Goal: Task Accomplishment & Management: Use online tool/utility

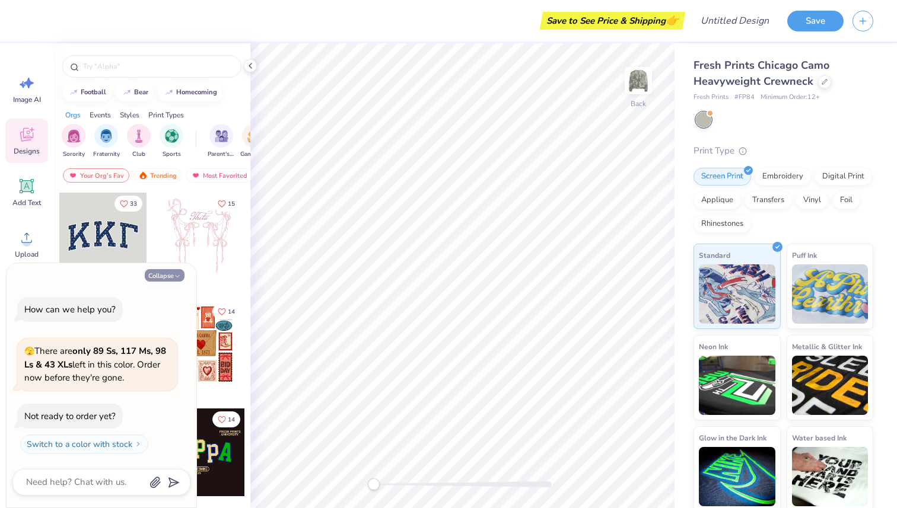
click at [173, 273] on button "Collapse" at bounding box center [165, 275] width 40 height 12
type textarea "x"
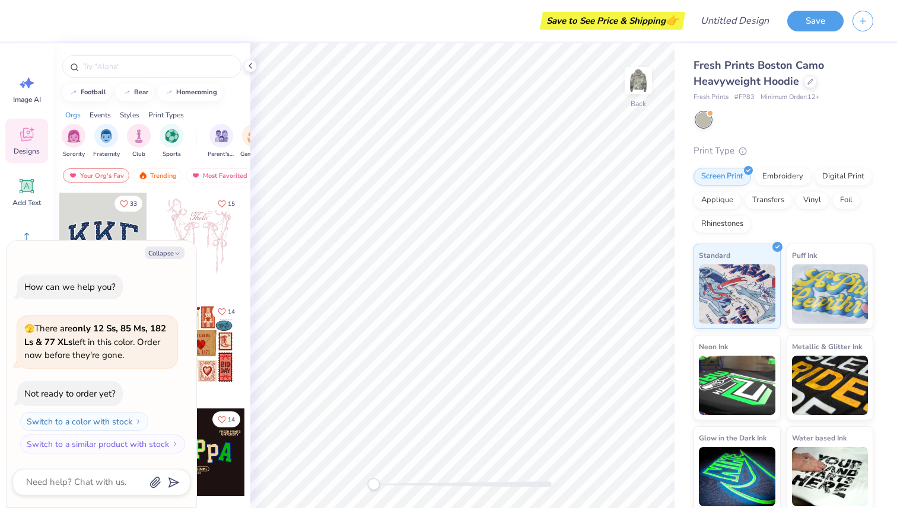
click at [102, 281] on div "How can we help you?" at bounding box center [69, 287] width 91 height 12
click at [112, 267] on div "How can we help you? 🫣 There are only 12 Ss, 85 Ms, 182 Ls & 77 XLs left in thi…" at bounding box center [101, 364] width 178 height 199
click at [115, 262] on div "Collapse How can we help you? 🫣 There are only 12 Ss, 85 Ms, 182 Ls & 77 XLs le…" at bounding box center [102, 375] width 190 height 268
click at [162, 254] on button "Collapse" at bounding box center [165, 253] width 40 height 12
type textarea "x"
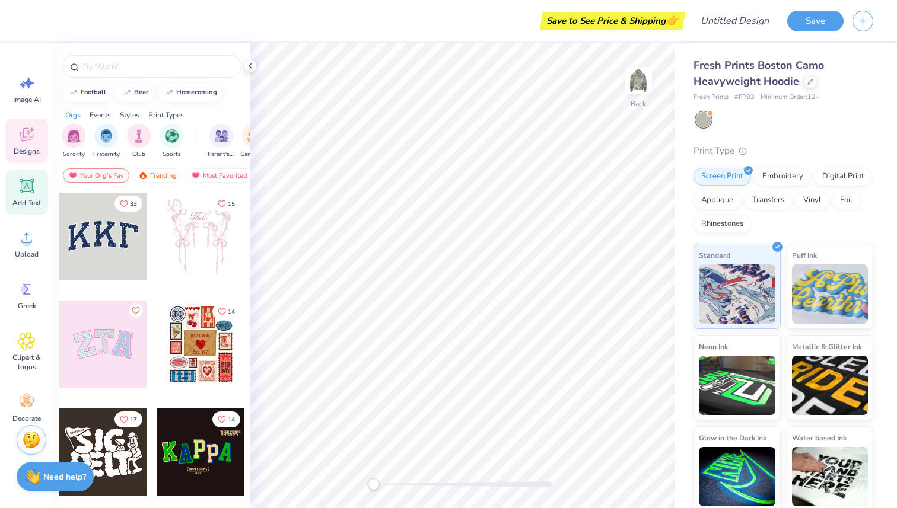
click at [30, 203] on span "Add Text" at bounding box center [26, 202] width 28 height 9
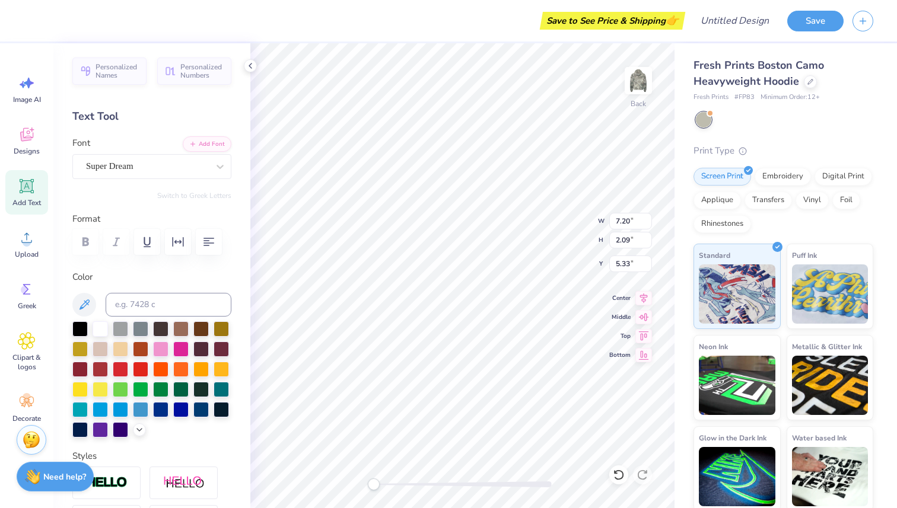
scroll to position [0, 2]
type textarea "NAVIGATORS"
click at [234, 163] on div "Personalized Names Personalized Numbers Text Tool Add Font Font Super Dream Swi…" at bounding box center [151, 275] width 197 height 465
click at [212, 159] on div at bounding box center [219, 166] width 21 height 21
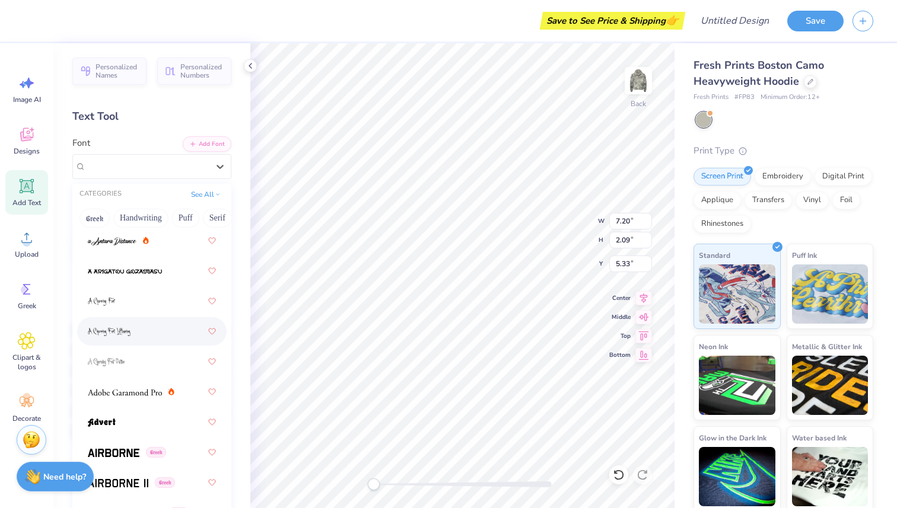
scroll to position [84, 0]
click at [161, 273] on img at bounding box center [125, 272] width 74 height 8
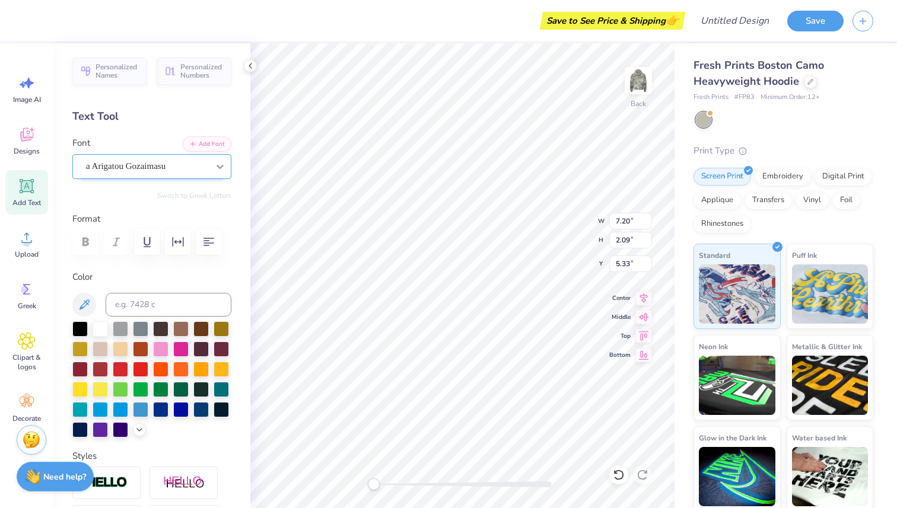
click at [212, 163] on div at bounding box center [219, 166] width 21 height 21
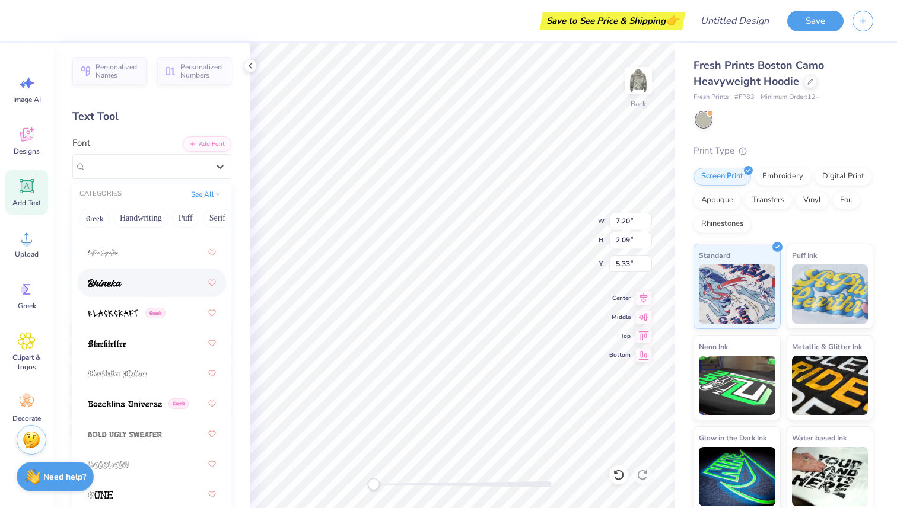
scroll to position [836, 0]
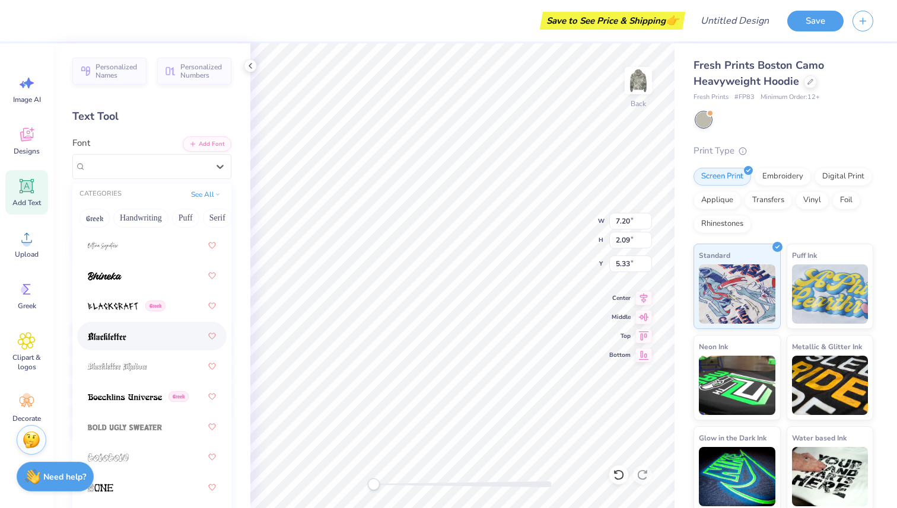
click at [150, 333] on div at bounding box center [152, 336] width 128 height 21
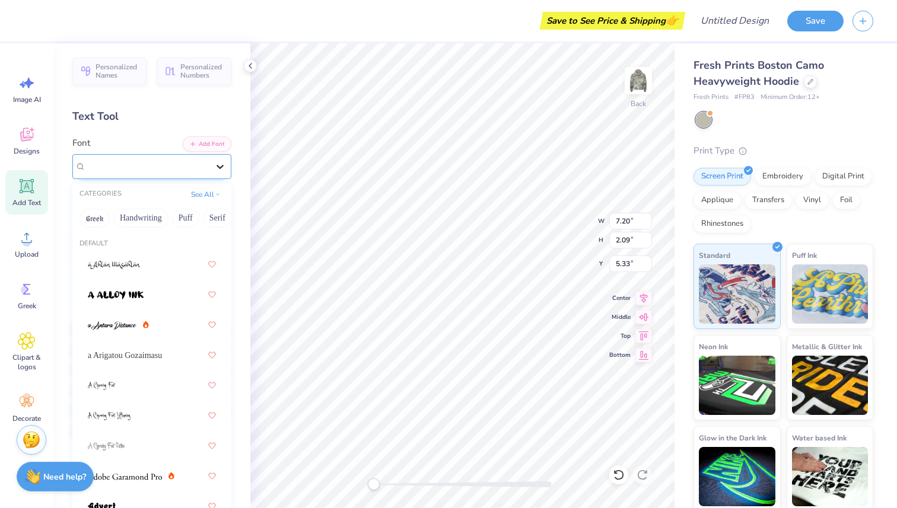
click at [215, 161] on icon at bounding box center [220, 167] width 12 height 12
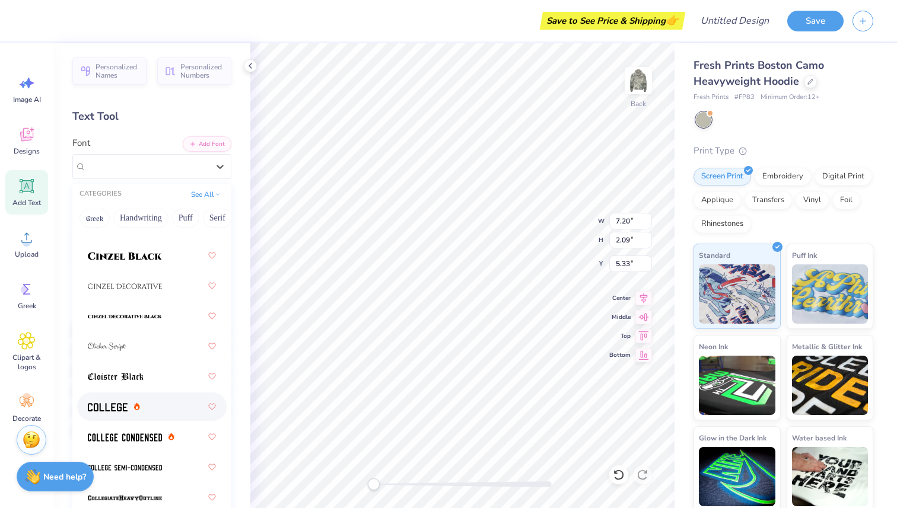
scroll to position [2156, 0]
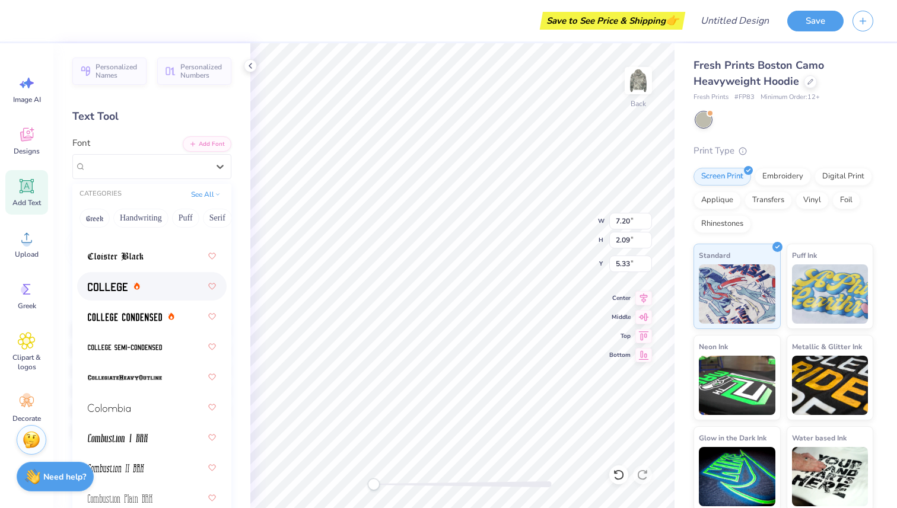
click at [157, 292] on div at bounding box center [152, 286] width 128 height 21
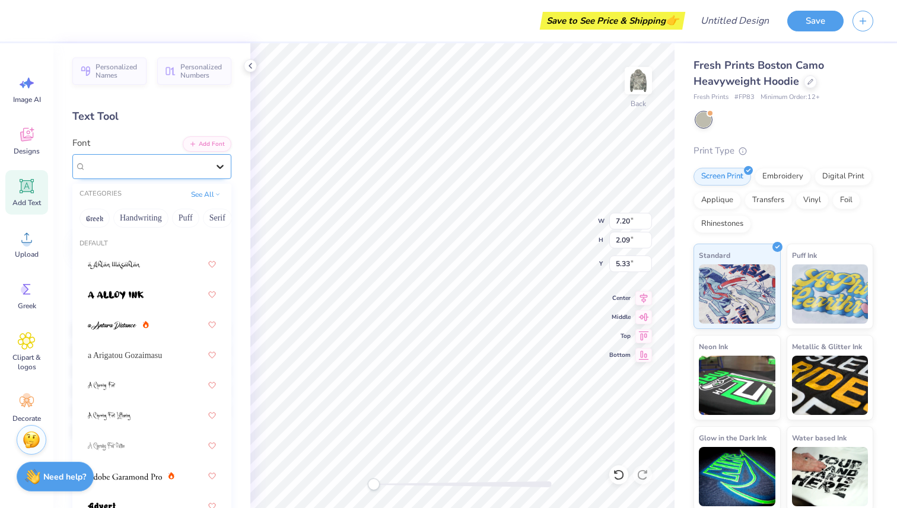
click at [226, 166] on div at bounding box center [219, 166] width 21 height 21
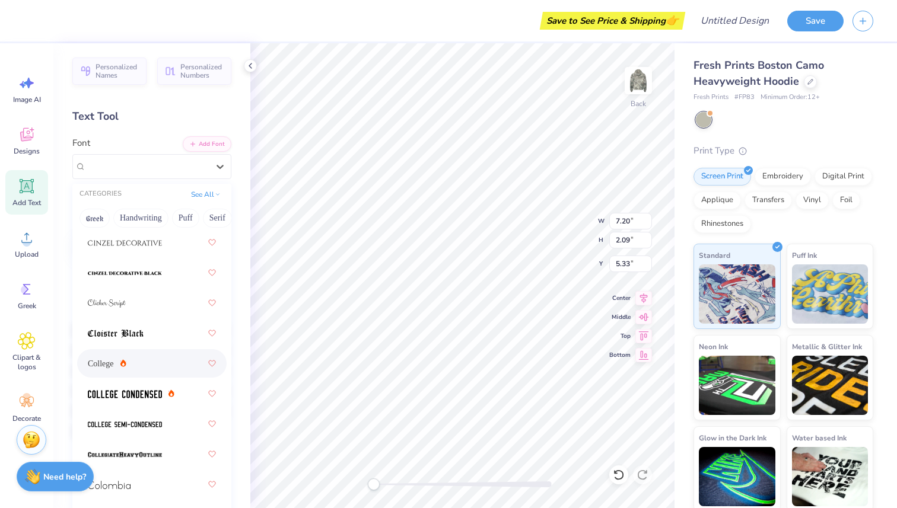
scroll to position [2084, 0]
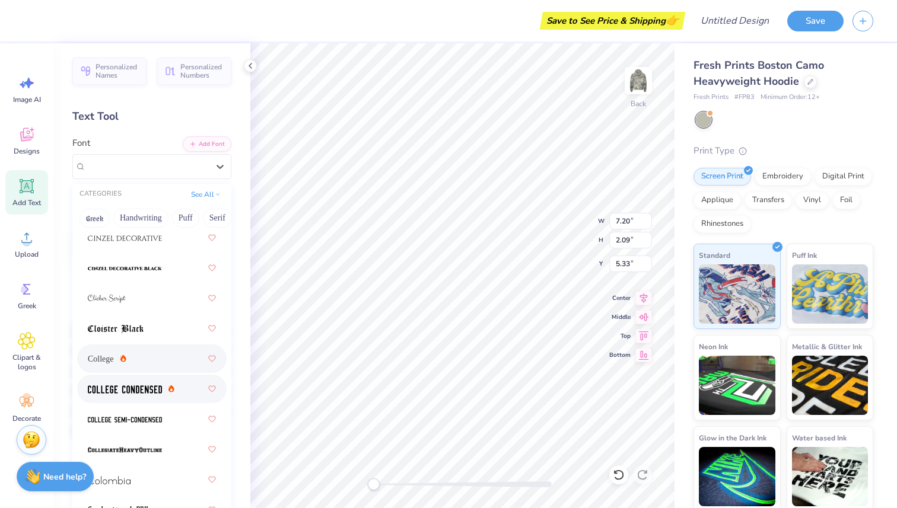
click at [151, 391] on img at bounding box center [125, 390] width 74 height 8
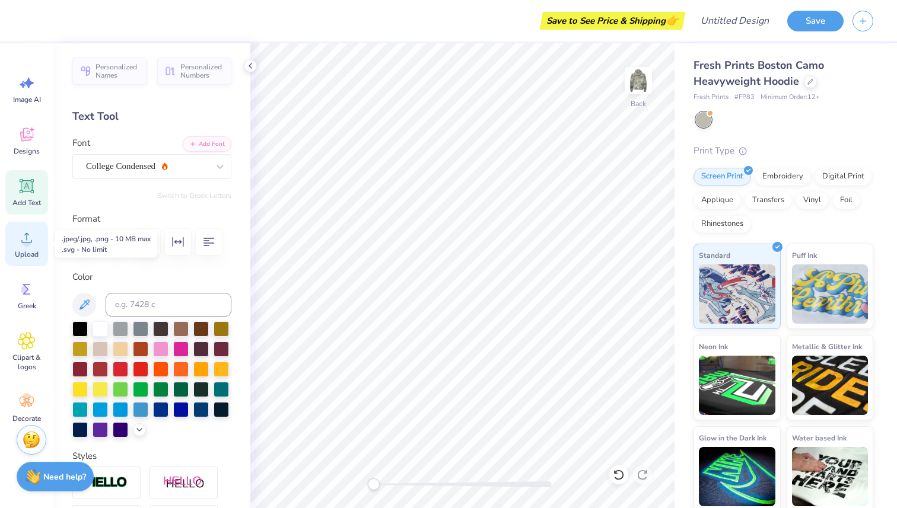
click at [34, 244] on icon at bounding box center [27, 238] width 18 height 18
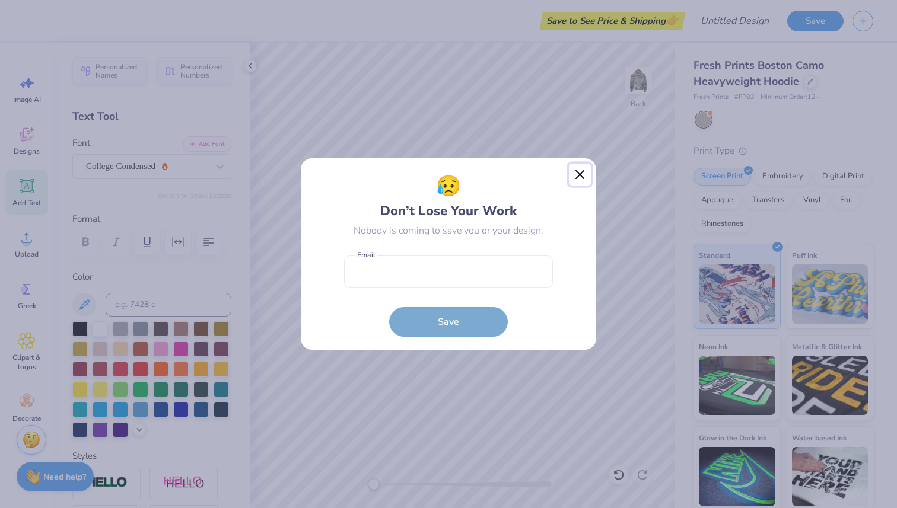
click at [573, 172] on button "Close" at bounding box center [580, 175] width 23 height 23
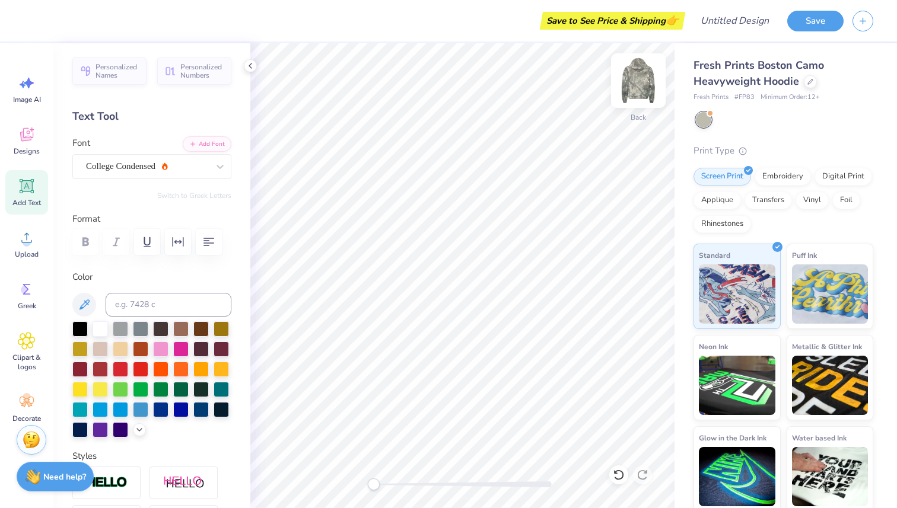
click at [628, 87] on img at bounding box center [638, 80] width 47 height 47
click at [24, 196] on div "Add Text" at bounding box center [26, 192] width 43 height 44
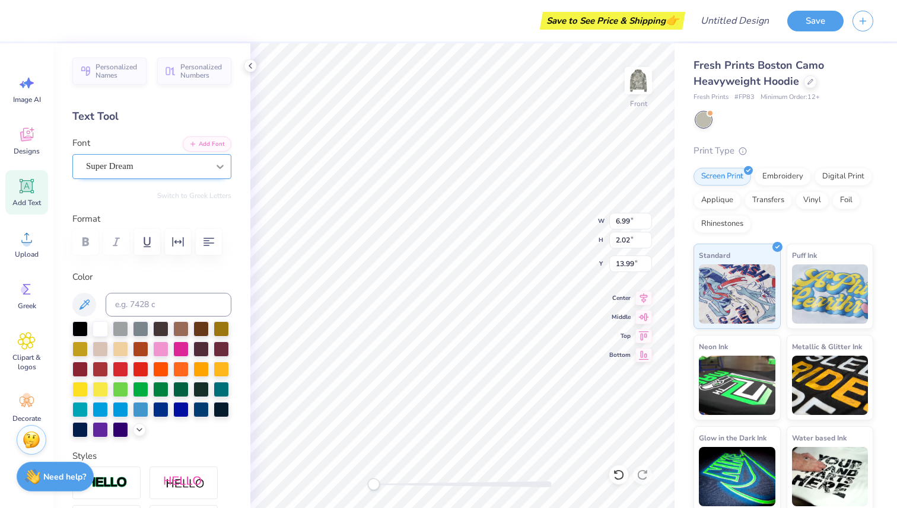
click at [221, 167] on icon at bounding box center [220, 167] width 7 height 4
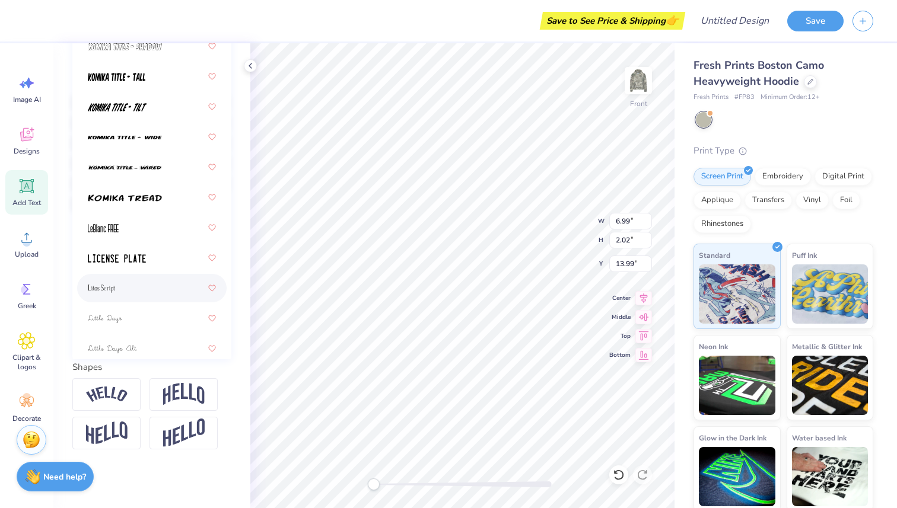
scroll to position [5300, 0]
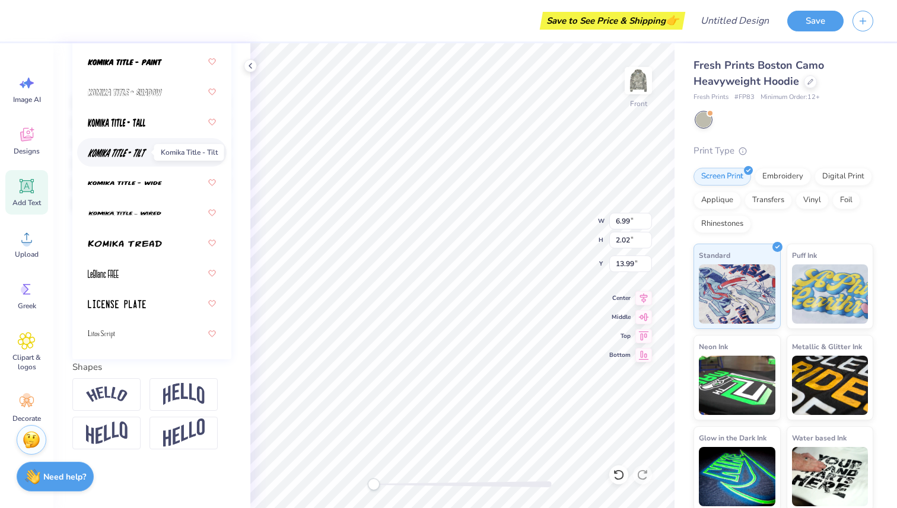
click at [140, 154] on img at bounding box center [117, 153] width 59 height 8
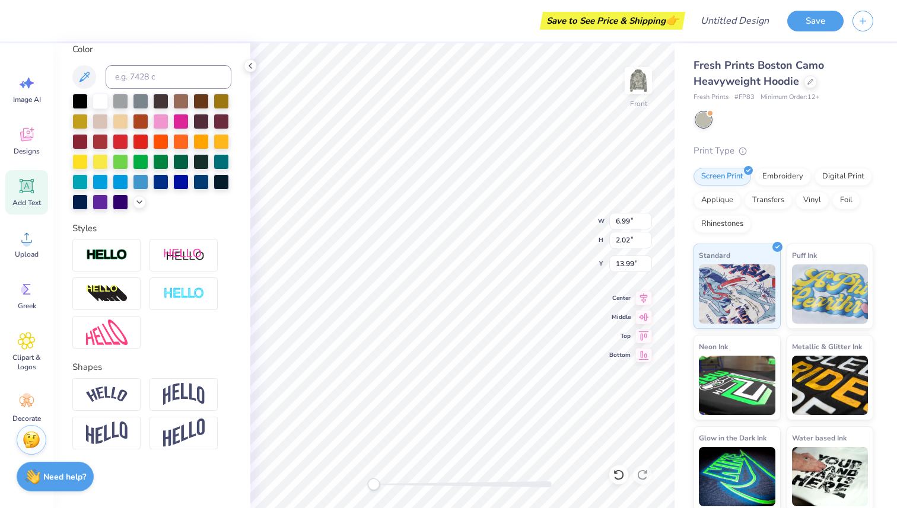
scroll to position [2, 0]
type textarea "TO know [DEMOGRAPHIC_DATA] Make him KNown And help others do the same"
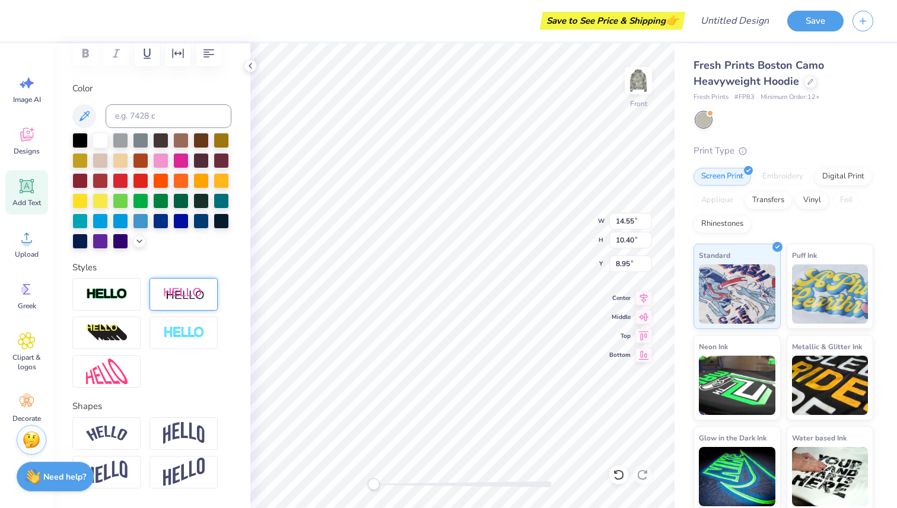
scroll to position [228, 0]
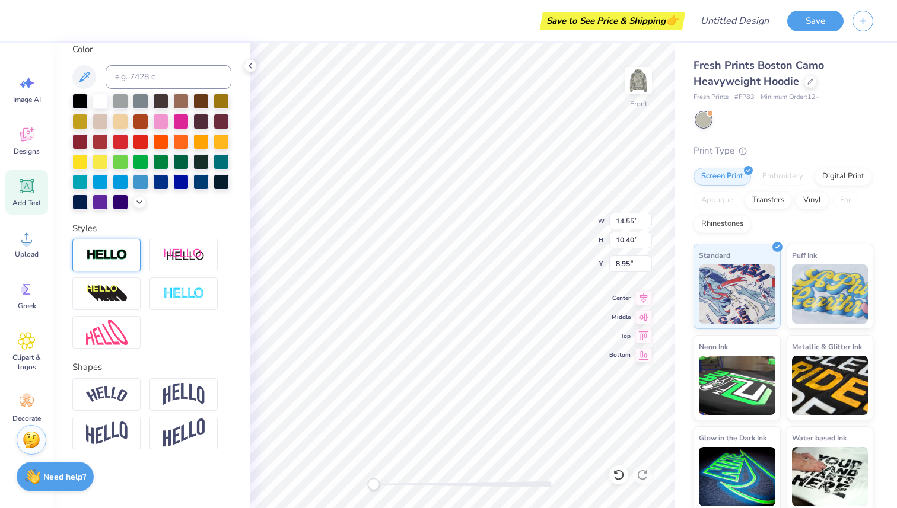
click at [126, 260] on img at bounding box center [107, 256] width 42 height 14
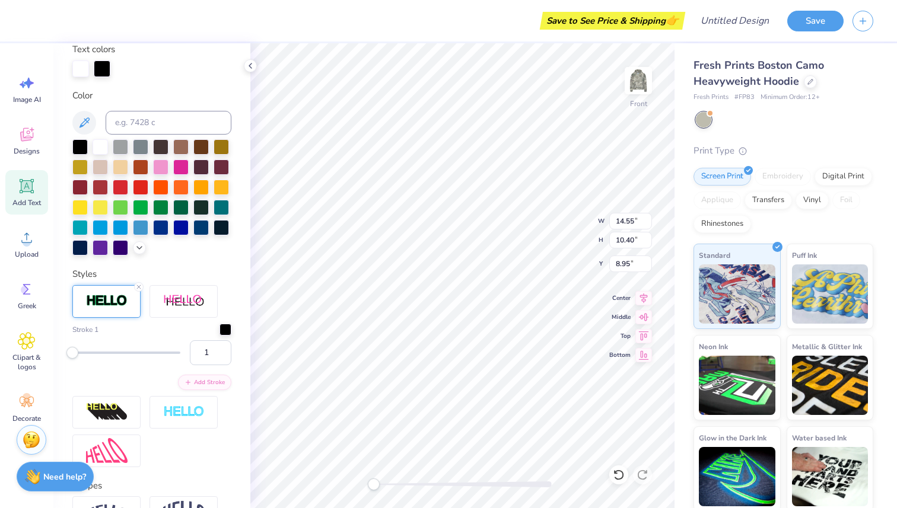
scroll to position [274, 0]
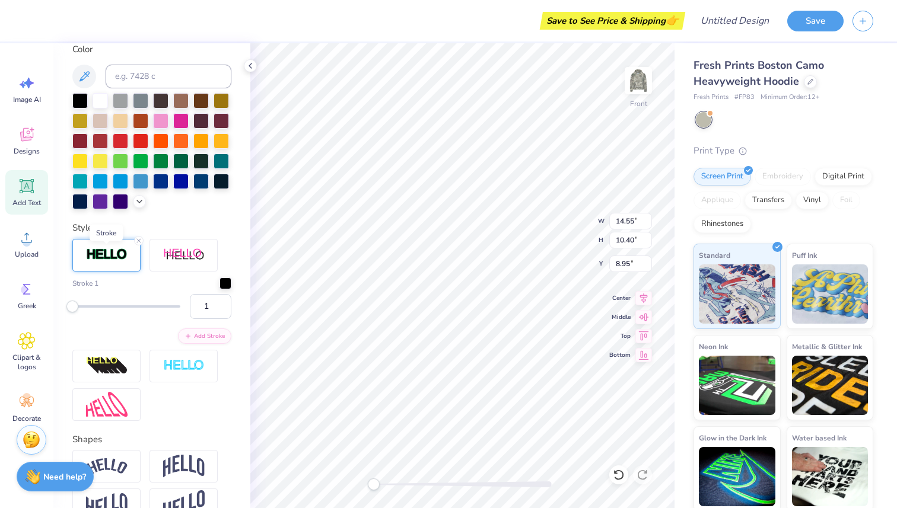
click at [117, 258] on img at bounding box center [107, 255] width 42 height 14
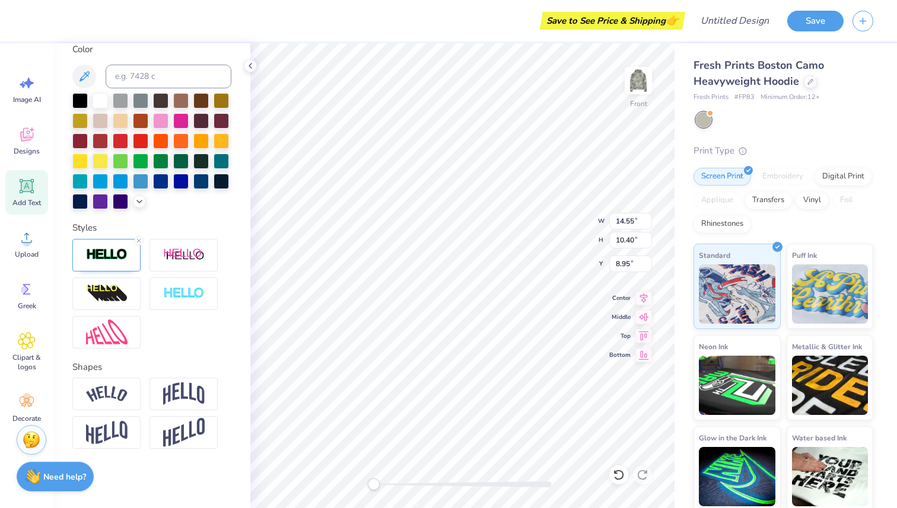
drag, startPoint x: 137, startPoint y: 241, endPoint x: 153, endPoint y: 233, distance: 18.3
click at [137, 241] on icon at bounding box center [138, 240] width 7 height 7
click at [179, 254] on img at bounding box center [184, 255] width 42 height 15
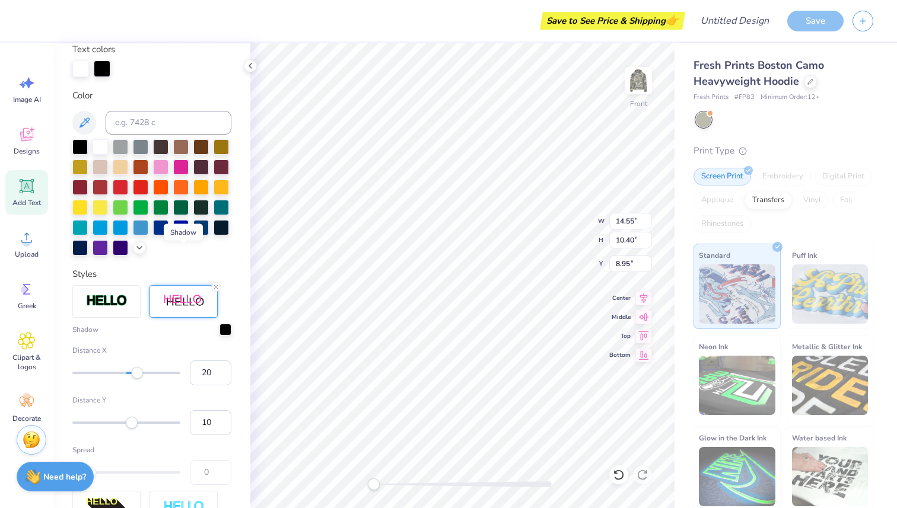
scroll to position [274, 0]
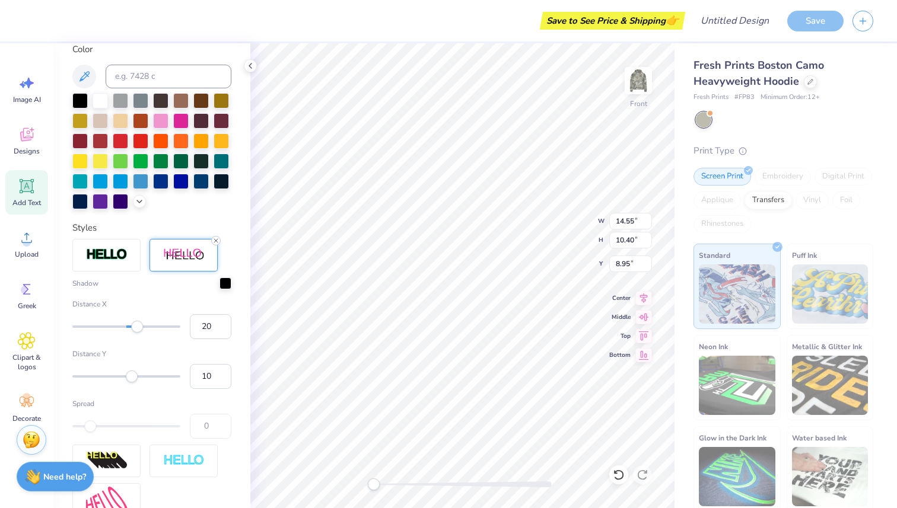
click at [217, 241] on icon at bounding box center [215, 240] width 7 height 7
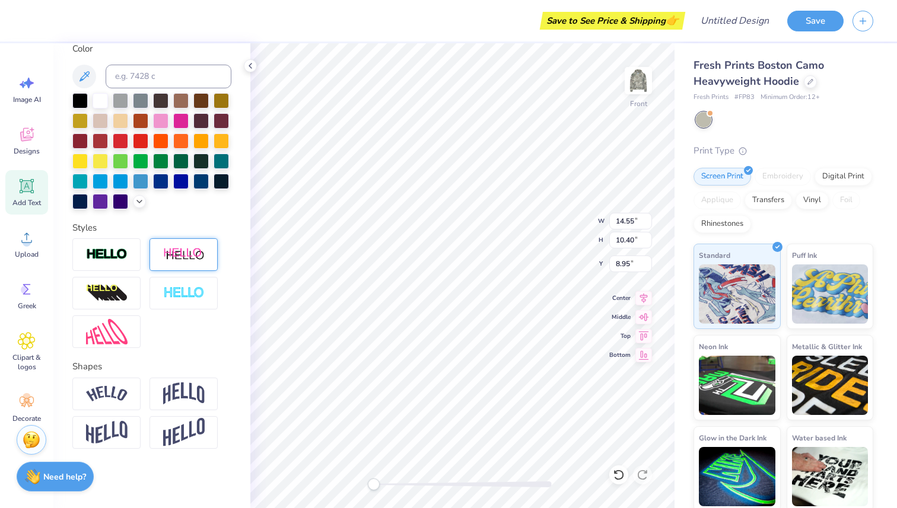
scroll to position [228, 0]
click at [156, 296] on div at bounding box center [183, 294] width 68 height 33
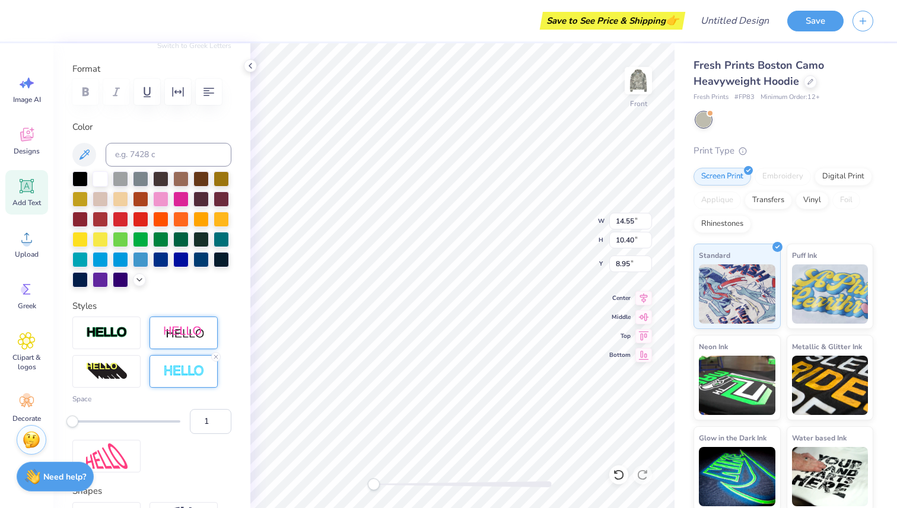
scroll to position [152, 0]
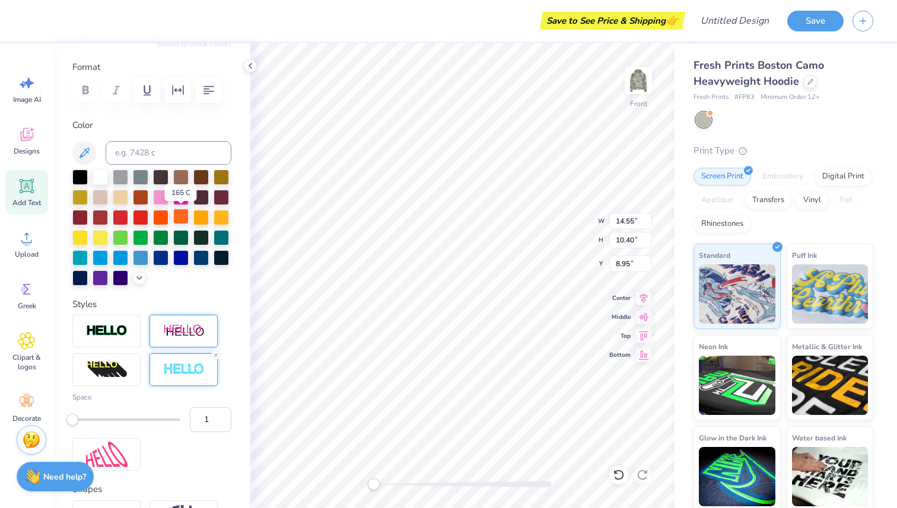
click at [180, 218] on div at bounding box center [180, 216] width 15 height 15
click at [100, 177] on div at bounding box center [100, 177] width 15 height 15
type input "6"
drag, startPoint x: 78, startPoint y: 419, endPoint x: 100, endPoint y: 418, distance: 22.6
click at [100, 418] on div "Accessibility label" at bounding box center [101, 420] width 12 height 12
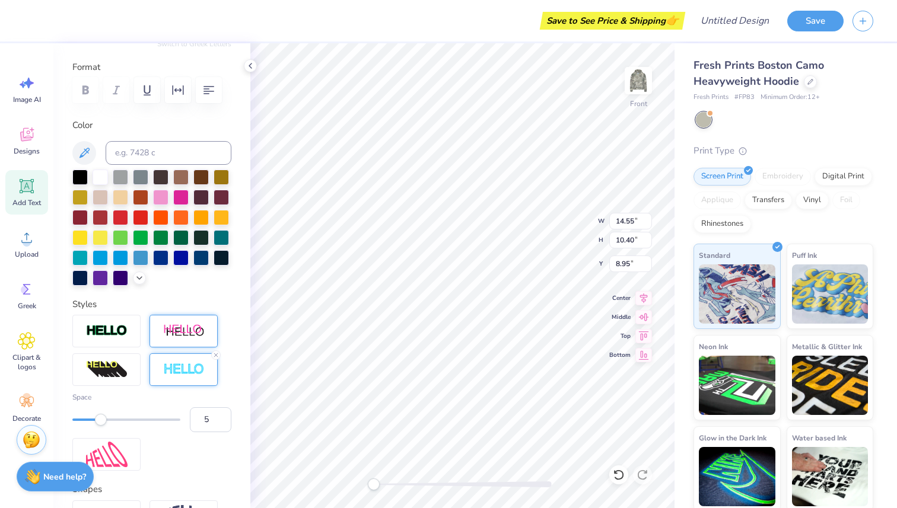
type input "4"
drag, startPoint x: 100, startPoint y: 418, endPoint x: 93, endPoint y: 418, distance: 7.7
click at [92, 418] on div "Accessibility label" at bounding box center [90, 420] width 12 height 12
type input "2"
drag, startPoint x: 90, startPoint y: 420, endPoint x: 79, endPoint y: 420, distance: 10.7
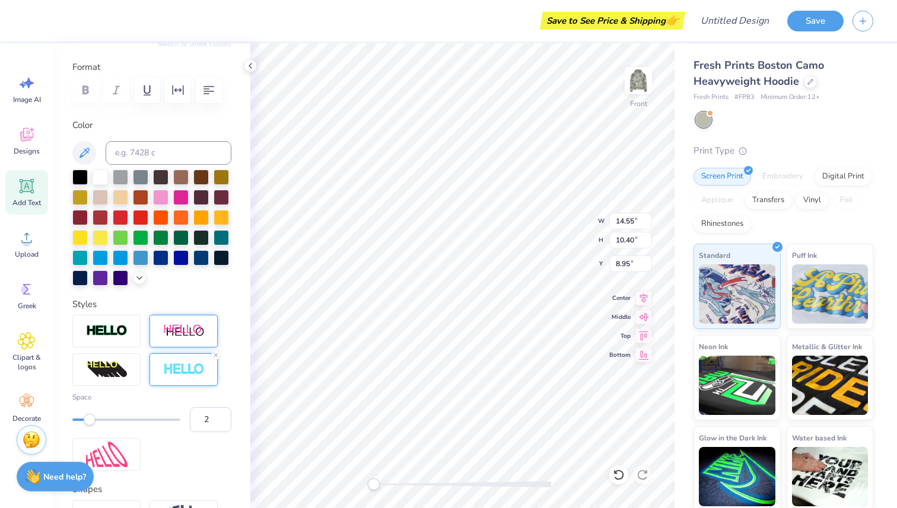
click at [84, 420] on div "Accessibility label" at bounding box center [90, 420] width 12 height 12
type input "3"
click at [84, 421] on div "Accessibility label" at bounding box center [84, 420] width 12 height 12
type input "1"
drag, startPoint x: 81, startPoint y: 423, endPoint x: 44, endPoint y: 422, distance: 36.8
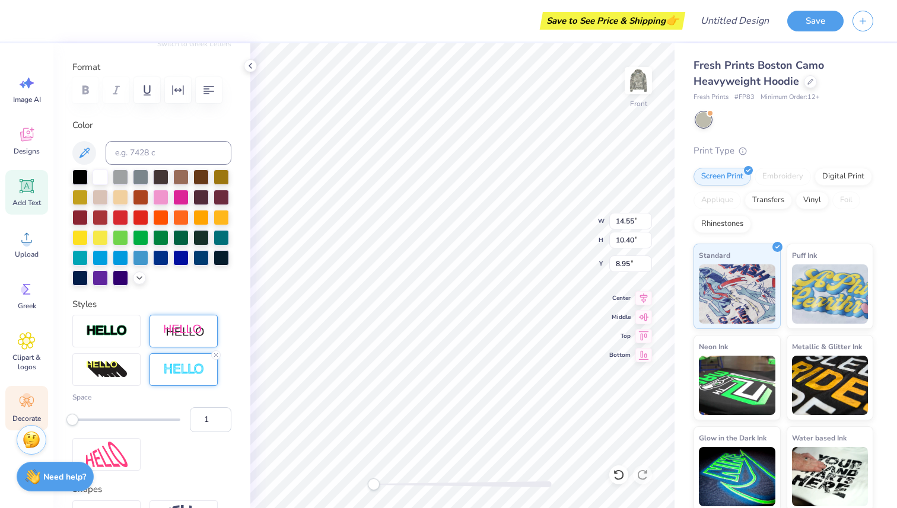
click at [44, 422] on div "Save to See Price & Shipping 👉 Design Title Save Image AI Designs Add Text Uplo…" at bounding box center [448, 254] width 897 height 508
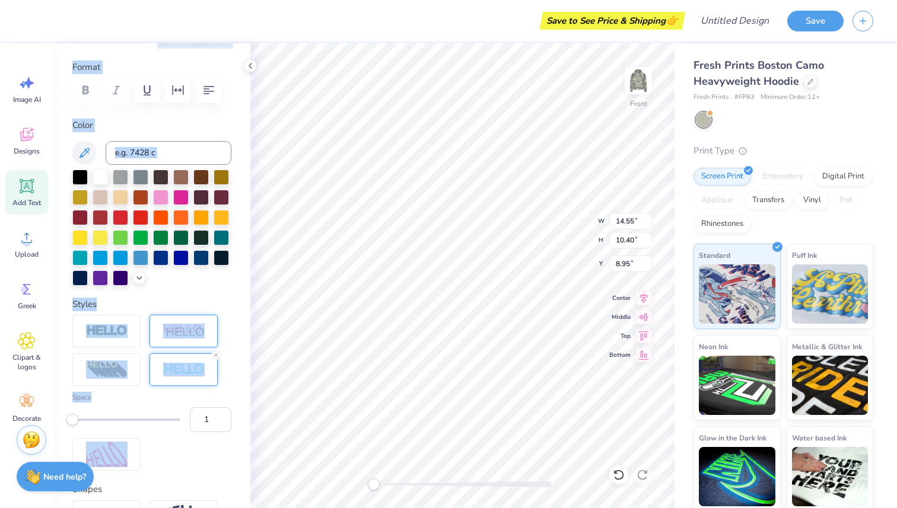
drag, startPoint x: 44, startPoint y: 422, endPoint x: 113, endPoint y: 419, distance: 69.5
click at [117, 419] on div "Save to See Price & Shipping 👉 Design Title Save Image AI Designs Add Text Uplo…" at bounding box center [448, 254] width 897 height 508
type input "20"
drag, startPoint x: 113, startPoint y: 419, endPoint x: 189, endPoint y: 421, distance: 76.0
click at [189, 421] on div "Space 20" at bounding box center [151, 412] width 159 height 40
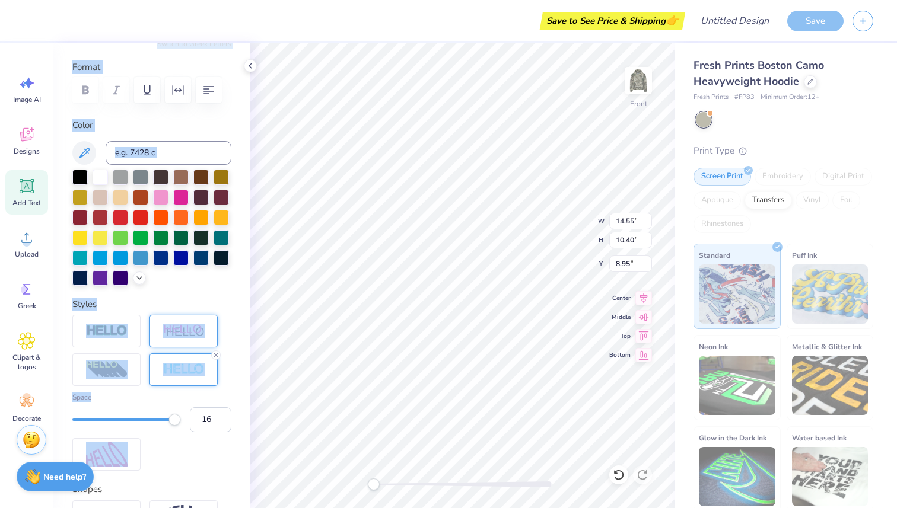
type input "15"
drag, startPoint x: 174, startPoint y: 415, endPoint x: 152, endPoint y: 415, distance: 21.9
click at [152, 414] on div at bounding box center [126, 420] width 108 height 12
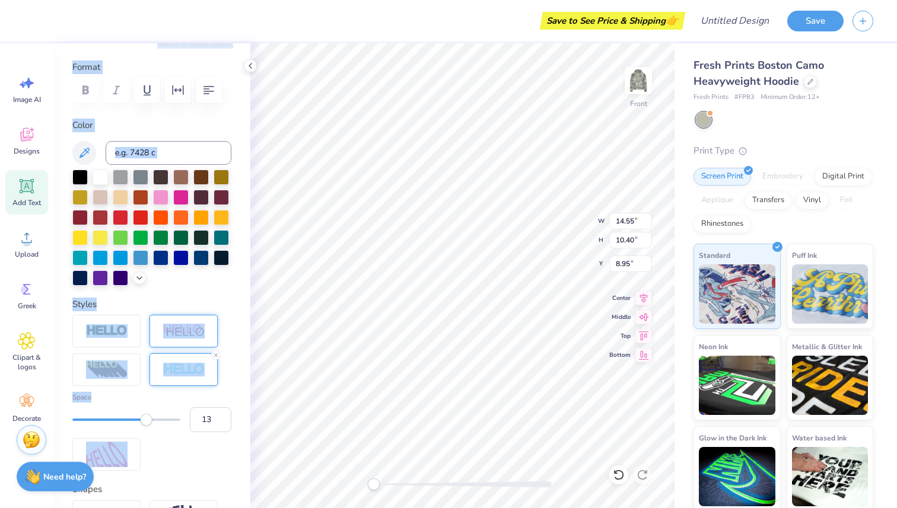
type input "12"
drag, startPoint x: 151, startPoint y: 421, endPoint x: 135, endPoint y: 421, distance: 16.6
click at [141, 421] on div "Accessibility label" at bounding box center [147, 420] width 12 height 12
type input "11"
click at [131, 421] on div "Accessibility label" at bounding box center [129, 420] width 12 height 12
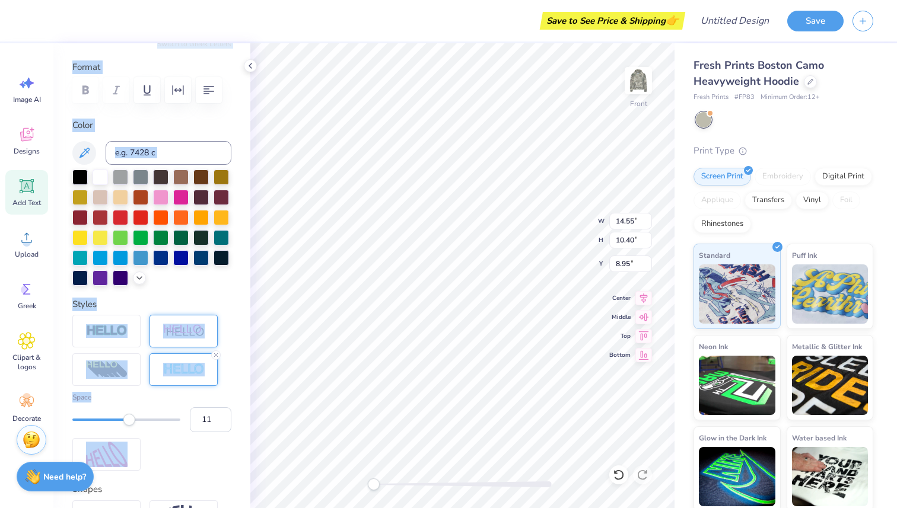
click at [127, 421] on div "Accessibility label" at bounding box center [129, 420] width 12 height 12
click at [212, 291] on div "Personalized Names Personalized Numbers Text Tool Add Font Font Komika Title - …" at bounding box center [151, 275] width 197 height 465
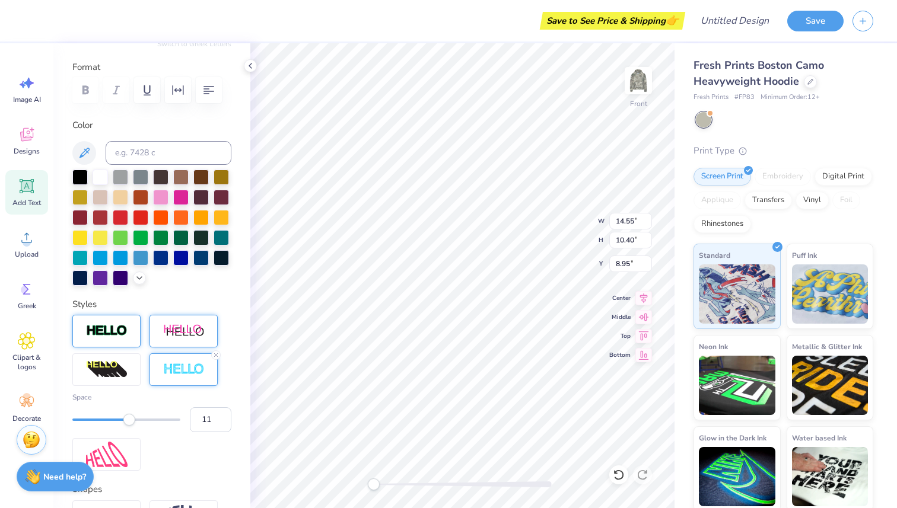
click at [128, 326] on div at bounding box center [106, 331] width 68 height 33
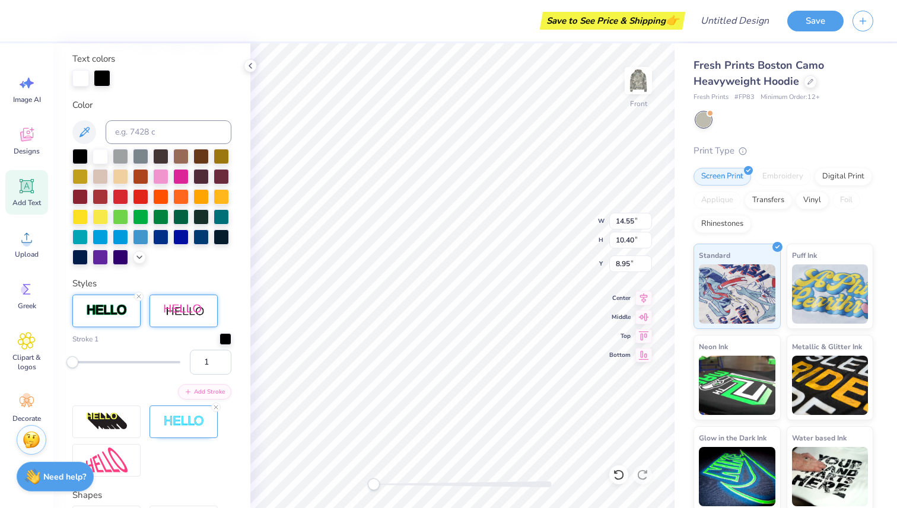
scroll to position [238, 0]
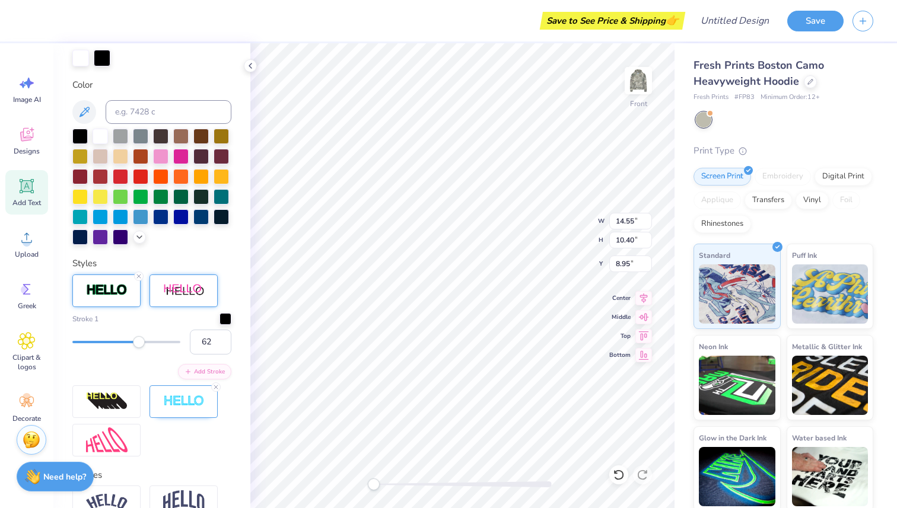
type input "61"
drag, startPoint x: 79, startPoint y: 339, endPoint x: 137, endPoint y: 343, distance: 57.7
click at [138, 344] on div at bounding box center [126, 342] width 108 height 12
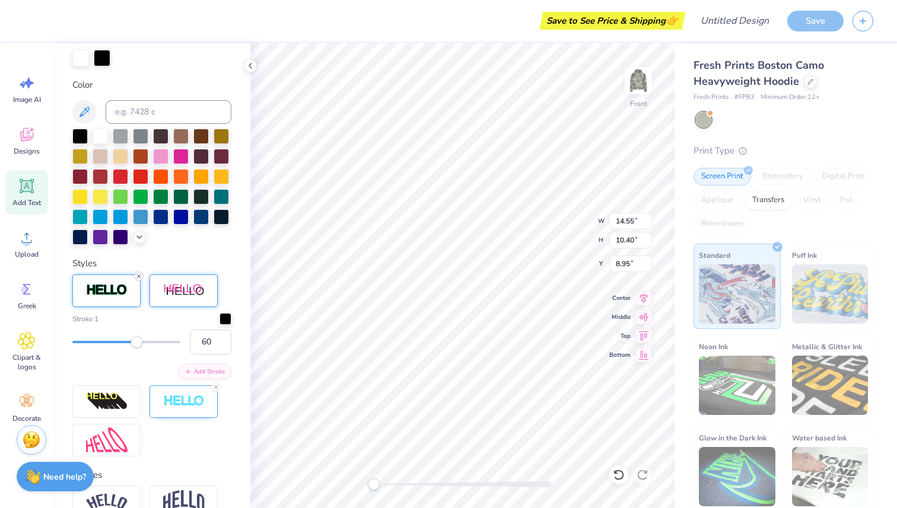
click at [139, 280] on div at bounding box center [138, 276] width 9 height 9
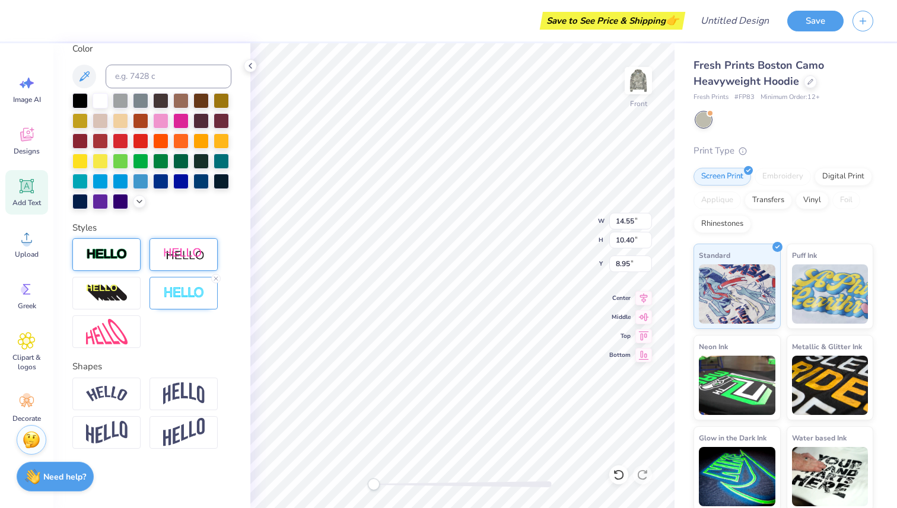
scroll to position [193, 0]
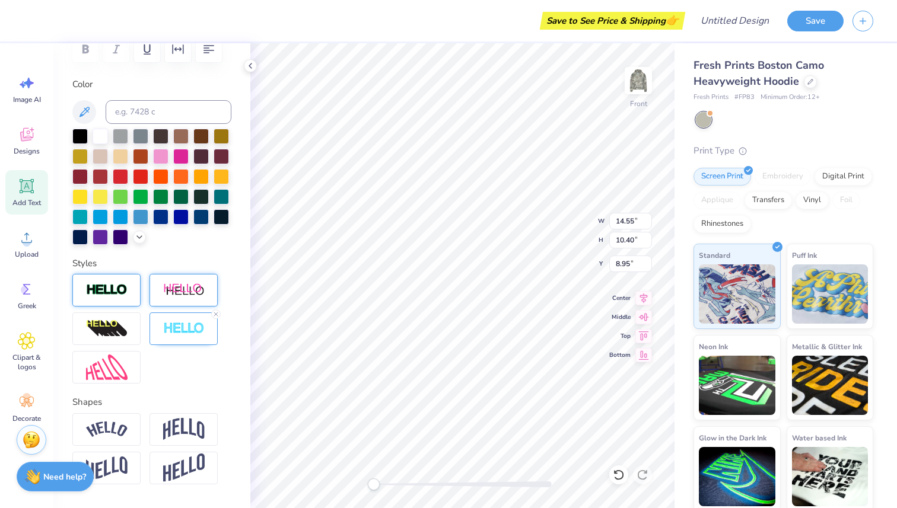
click at [218, 309] on div at bounding box center [151, 329] width 159 height 110
click at [215, 315] on icon at bounding box center [215, 314] width 7 height 7
paste textarea "Navigators"
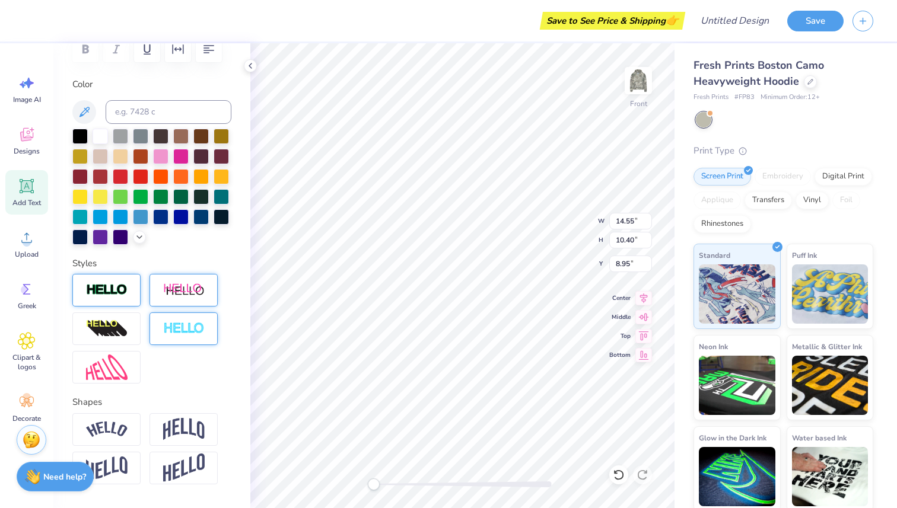
paste textarea "Navigators"
type textarea "Navigators Navigators Navigators Navigators Navigators"
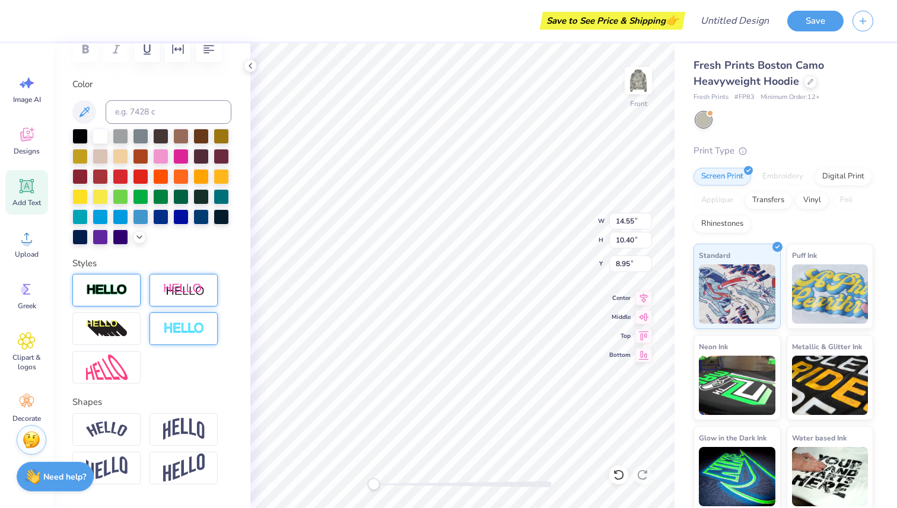
scroll to position [4, 1]
type input "14.51"
type input "10.37"
type input "7.04"
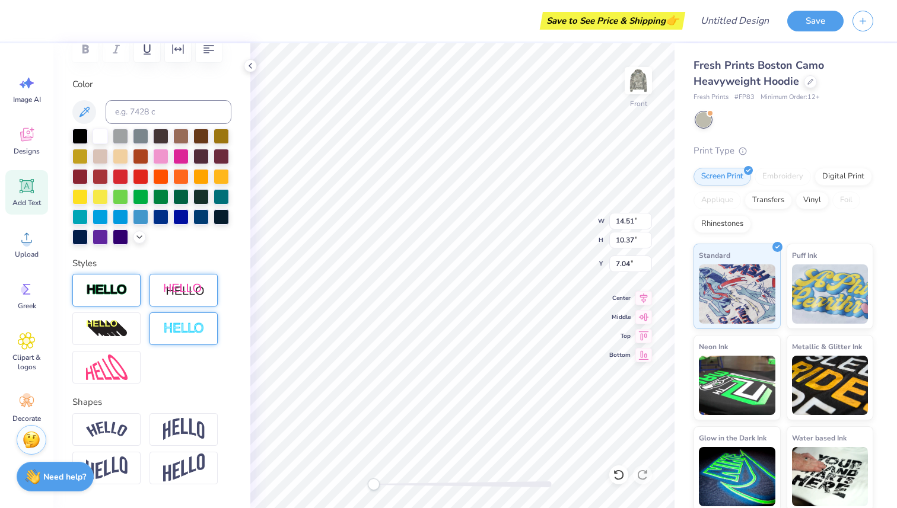
type textarea "T"
paste textarea "Navigators"
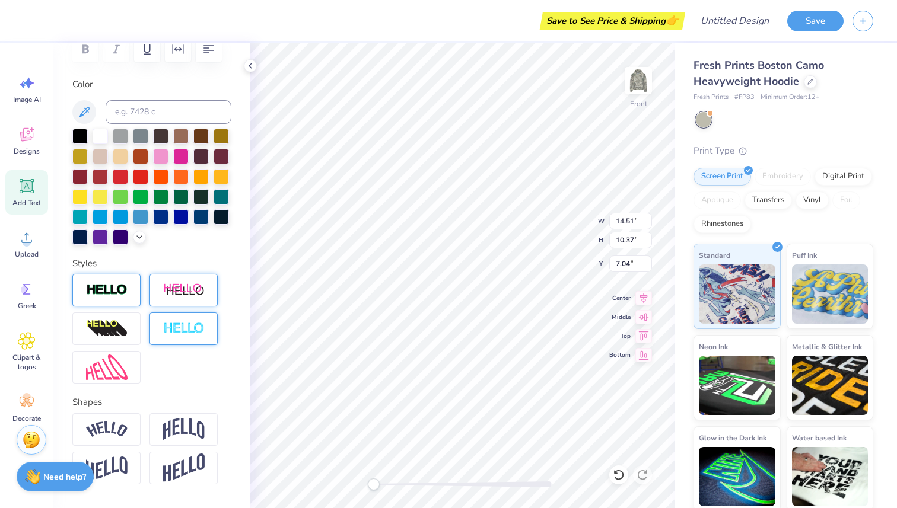
scroll to position [2, 1]
paste textarea "Navigators"
type textarea "Navigators Navigators Navigators Navigators"
click at [176, 336] on div at bounding box center [183, 329] width 68 height 33
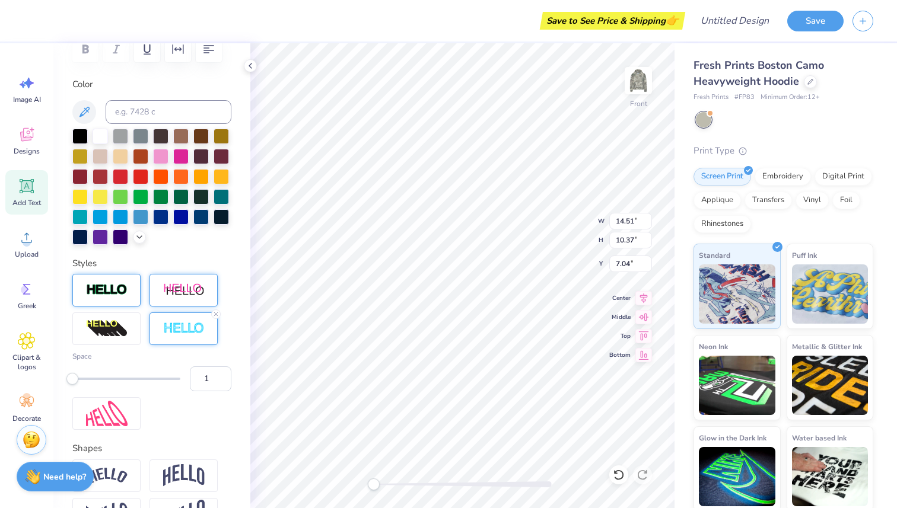
type input "10.30"
type input "10.38"
click at [161, 331] on div at bounding box center [183, 329] width 68 height 33
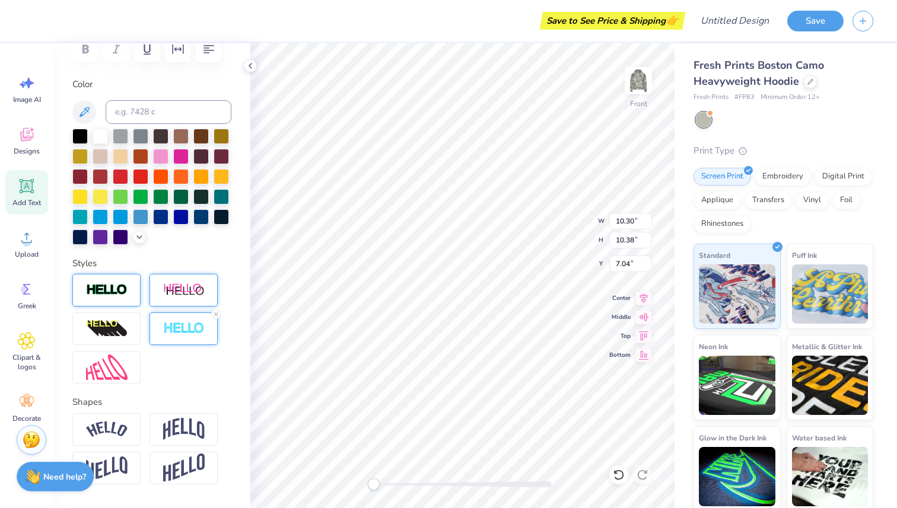
click at [215, 313] on line at bounding box center [216, 315] width 4 height 4
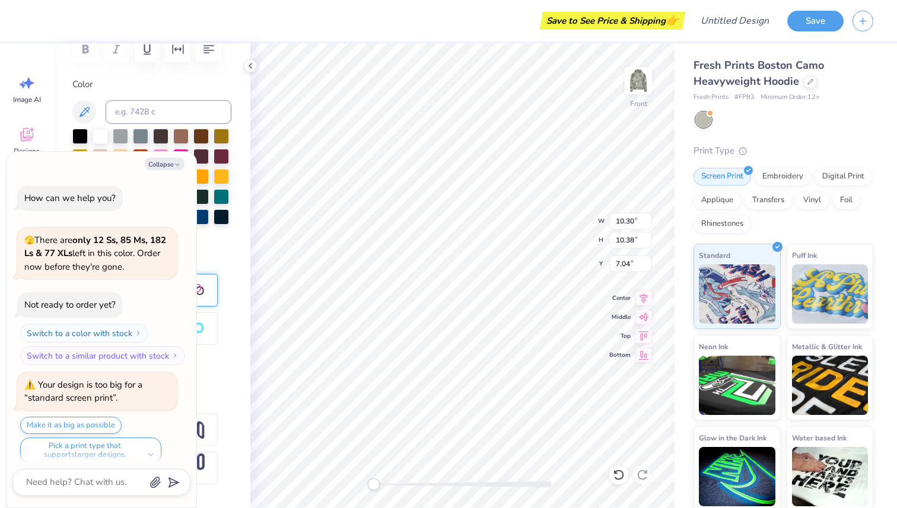
type textarea "x"
type input "5.68"
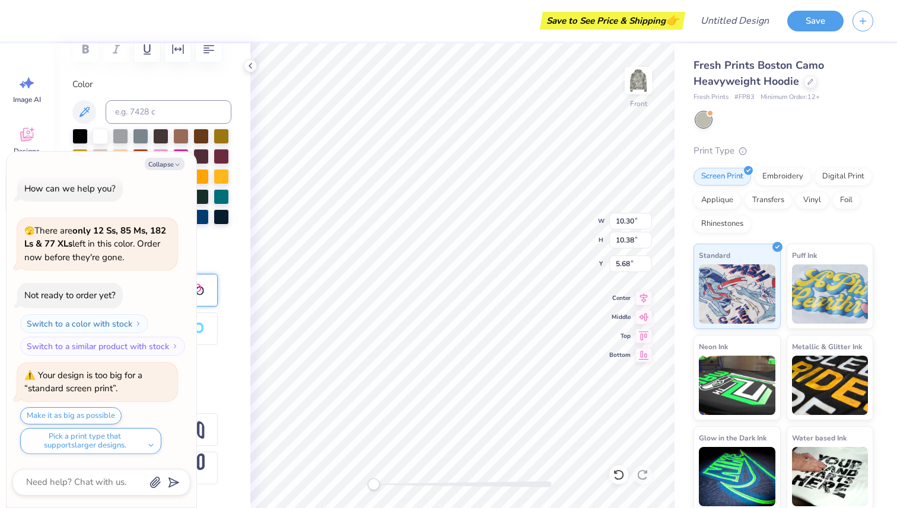
scroll to position [4, 0]
type textarea "x"
type textarea "Navigators Navigators Navigators Navigators"
type textarea "x"
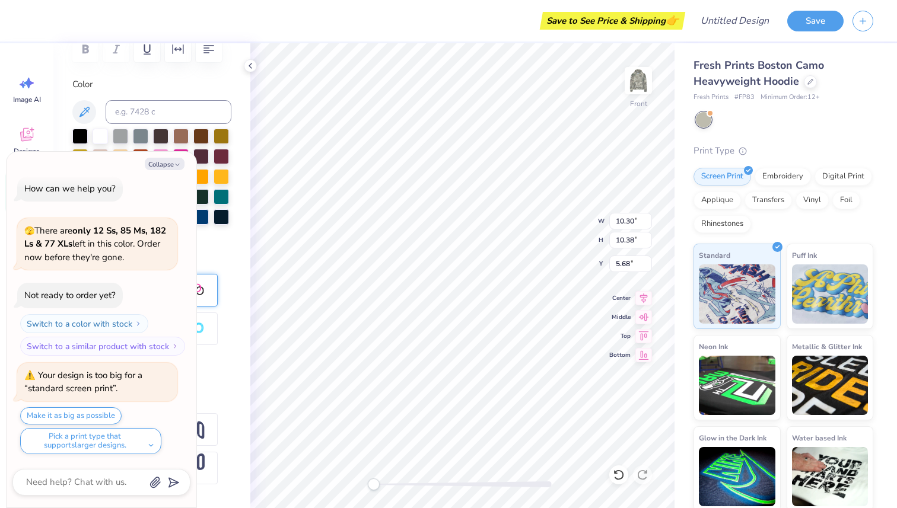
type input "11.17"
type input "14.14"
type input "5.00"
type textarea "x"
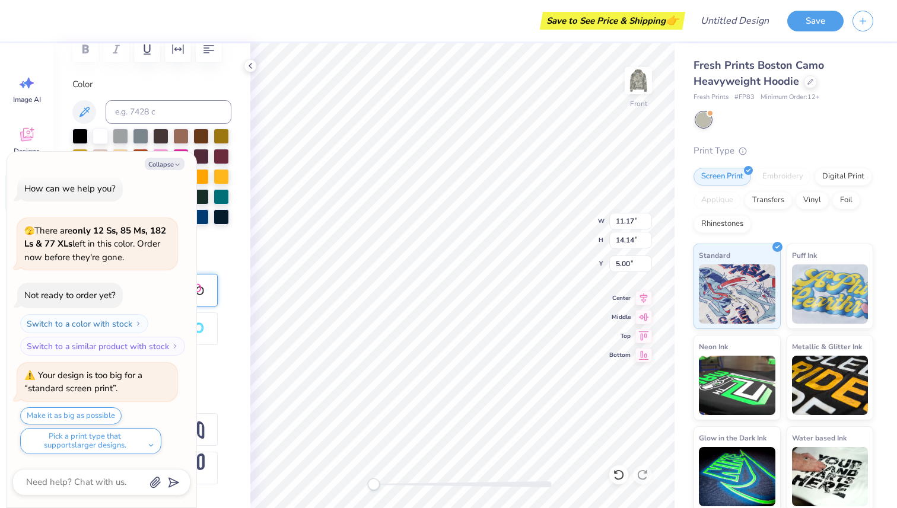
type textarea "Navigators Navigators Navigators Navigators"
type textarea "x"
type textarea "Navigators Navigators Navigators Navigators"
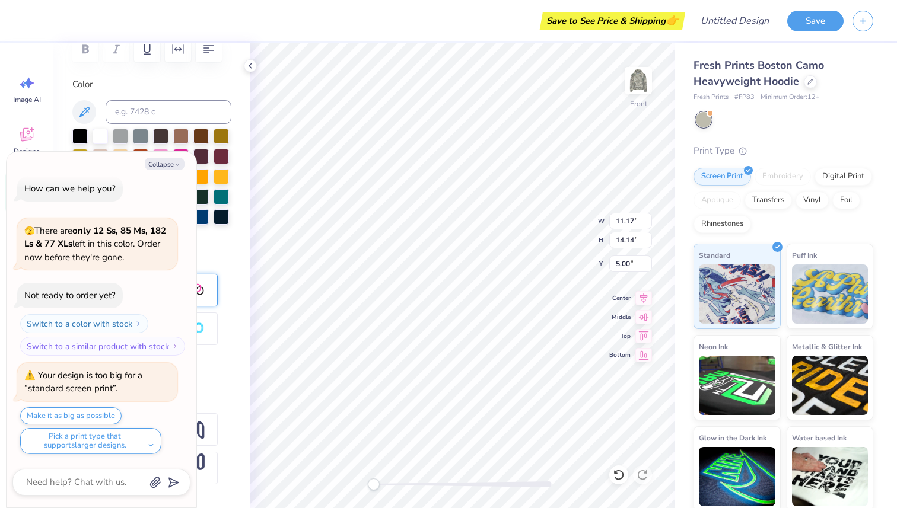
type textarea "x"
type input "11.16"
type input "19.92"
type input "5.04"
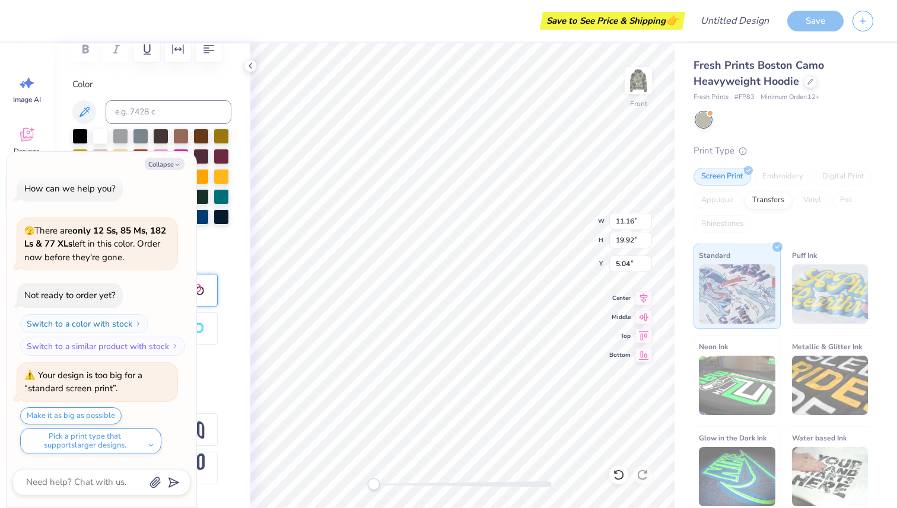
scroll to position [6, 0]
type textarea "x"
type textarea "Navigators Navigators Navigators"
type textarea "x"
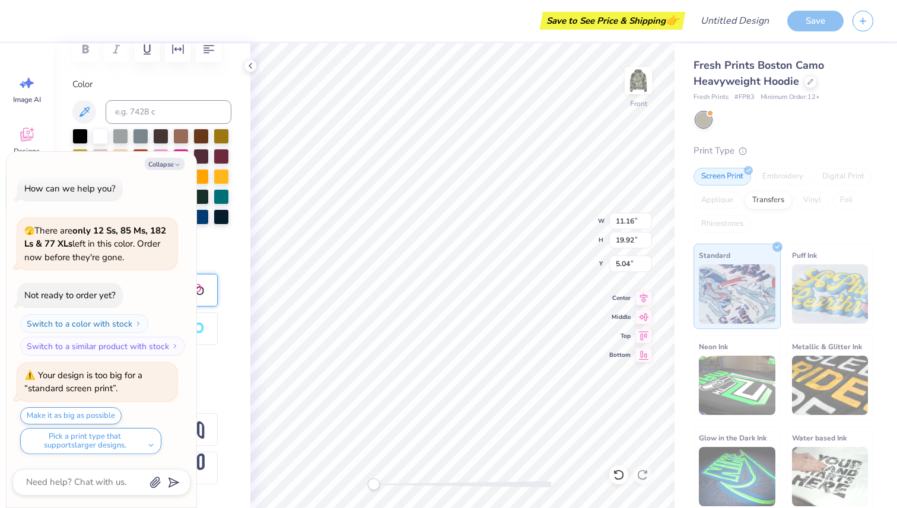
type textarea "Navigators Navigators Navigators"
drag, startPoint x: 183, startPoint y: 171, endPoint x: 157, endPoint y: 77, distance: 97.9
click at [183, 171] on div "Collapse How can we help you? 🫣 There are only 12 Ss, 85 Ms, 182 Ls & 77 XLs le…" at bounding box center [102, 330] width 190 height 356
click at [173, 167] on button "Collapse" at bounding box center [165, 164] width 40 height 12
type textarea "x"
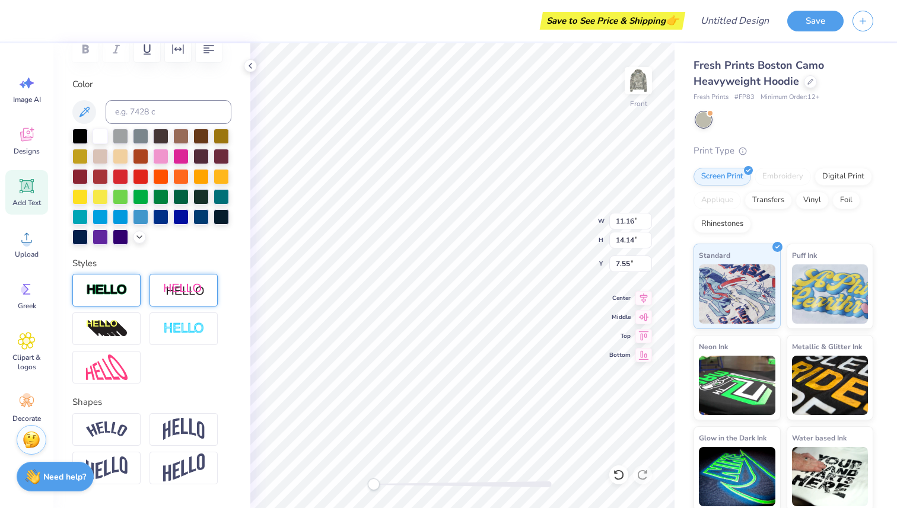
scroll to position [2, 0]
click at [647, 112] on div "Front" at bounding box center [638, 117] width 17 height 11
click at [638, 87] on img at bounding box center [638, 80] width 47 height 47
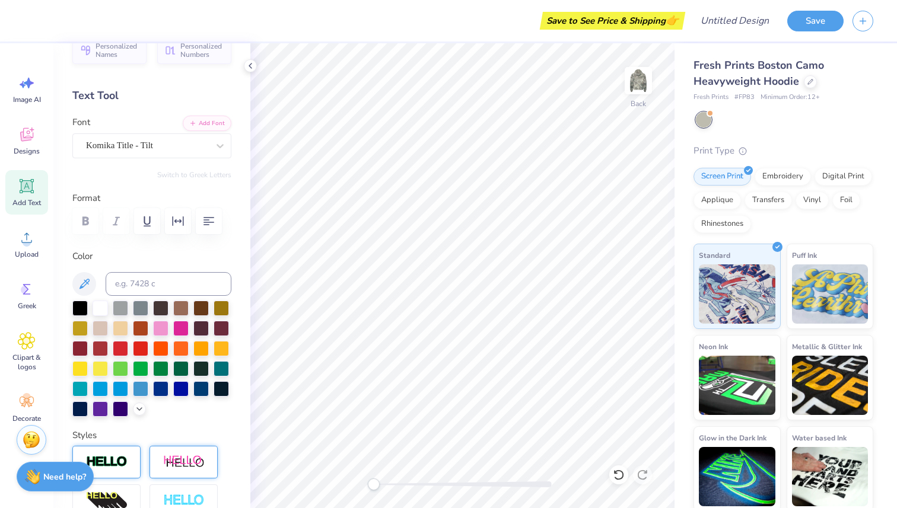
scroll to position [0, 0]
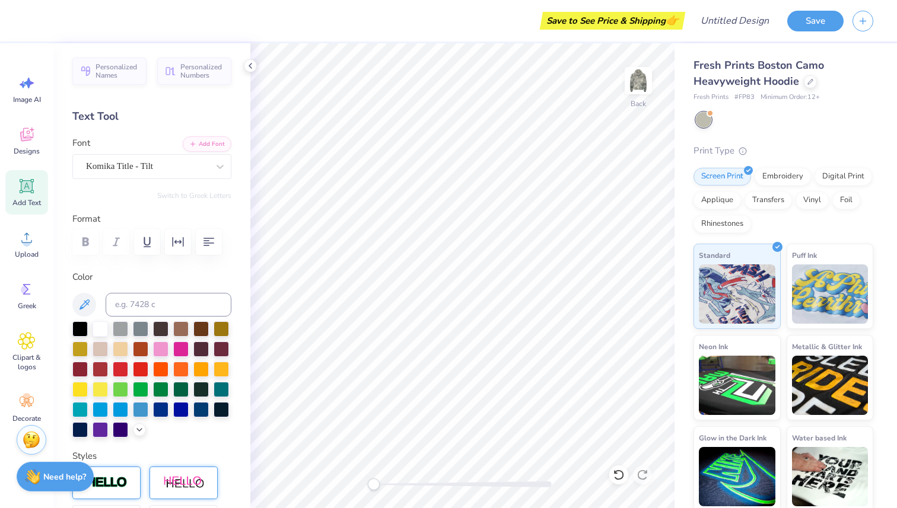
click at [28, 201] on span "Add Text" at bounding box center [26, 202] width 28 height 9
type textarea "NAVIGATORS"
click at [225, 170] on icon at bounding box center [220, 167] width 12 height 12
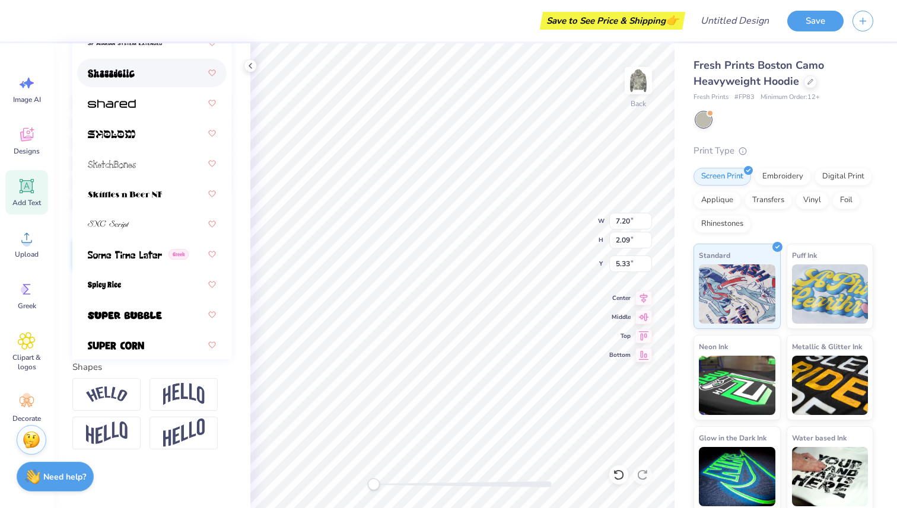
scroll to position [7906, 0]
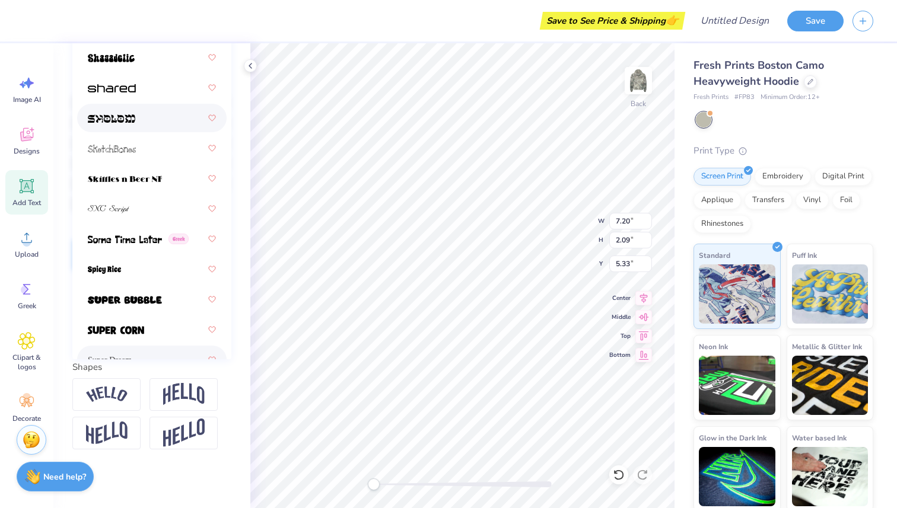
click at [140, 123] on div at bounding box center [152, 117] width 128 height 21
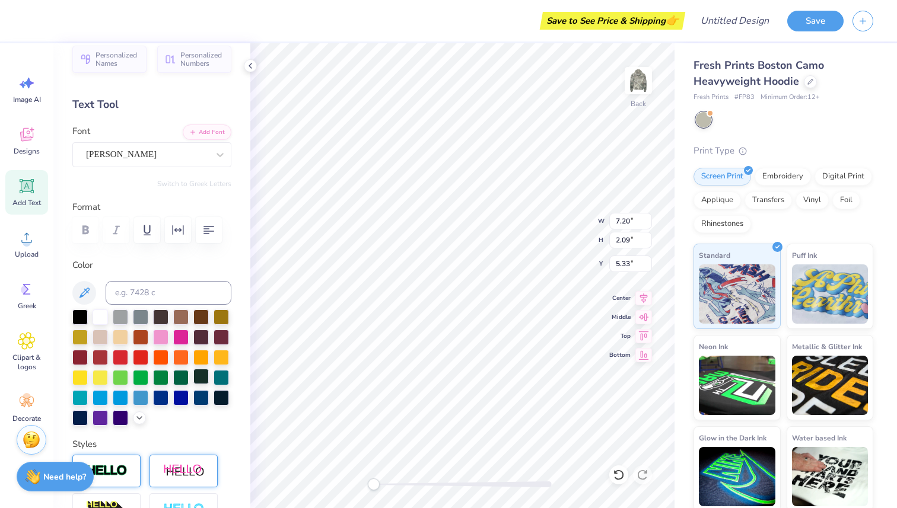
scroll to position [0, 0]
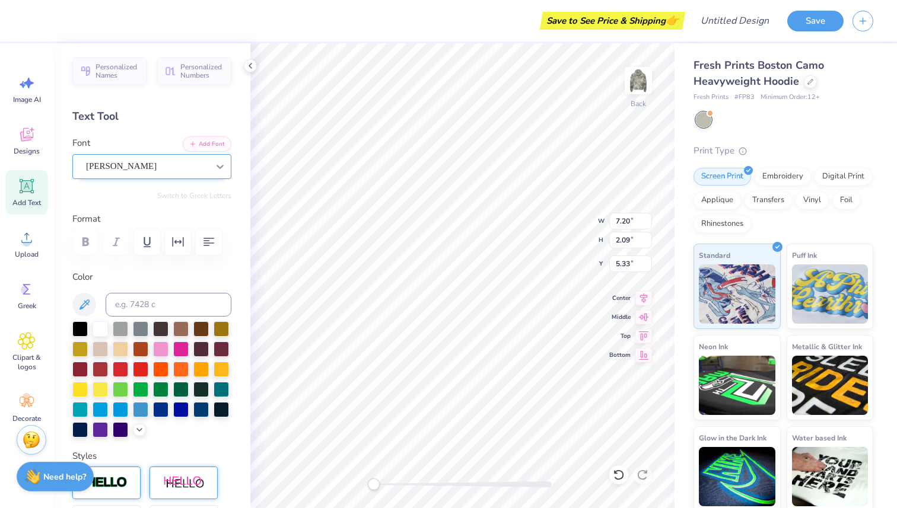
click at [223, 161] on icon at bounding box center [220, 167] width 12 height 12
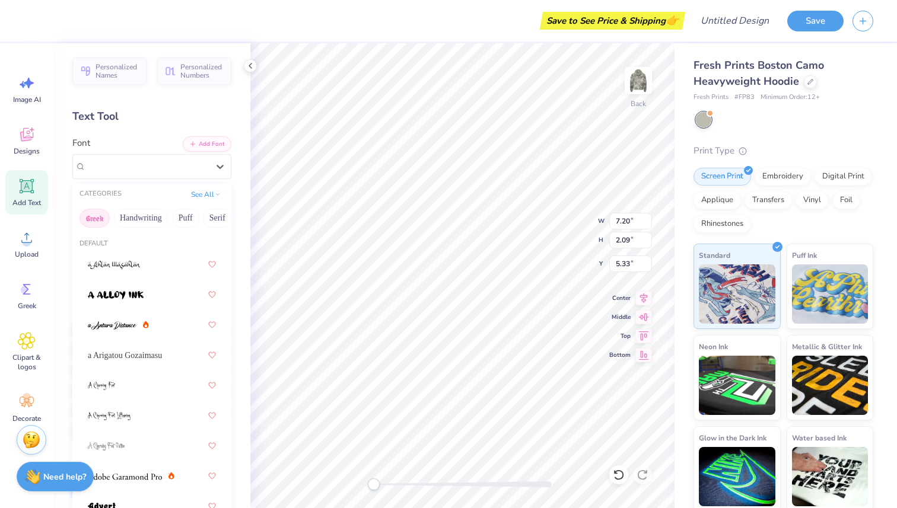
click at [98, 218] on button "Greek" at bounding box center [94, 218] width 30 height 19
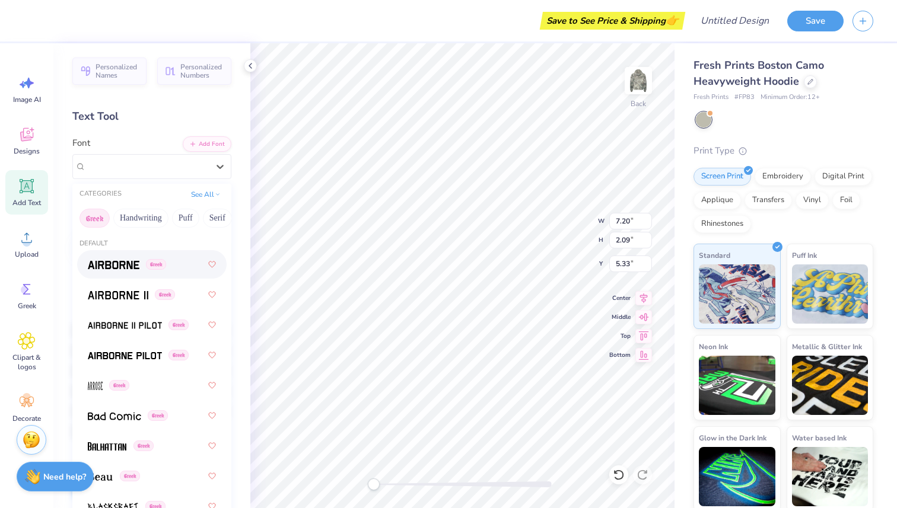
click at [127, 270] on span at bounding box center [114, 265] width 52 height 12
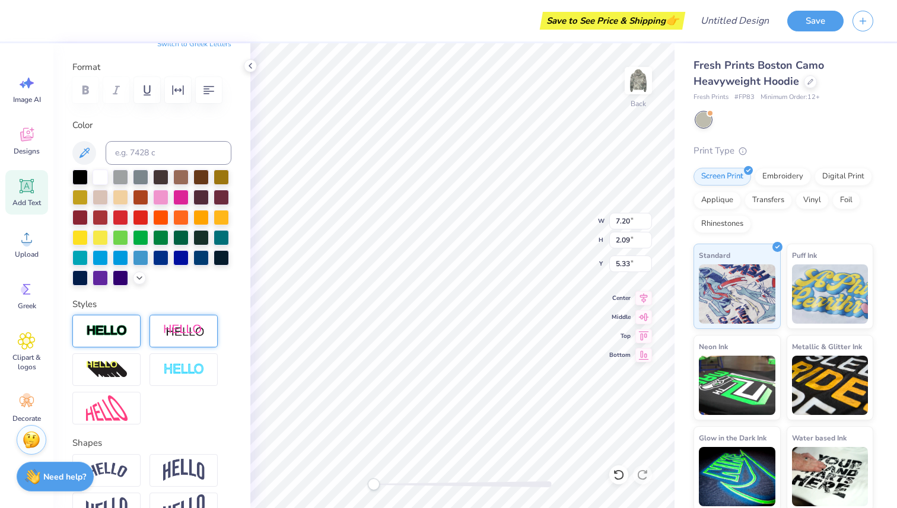
scroll to position [228, 0]
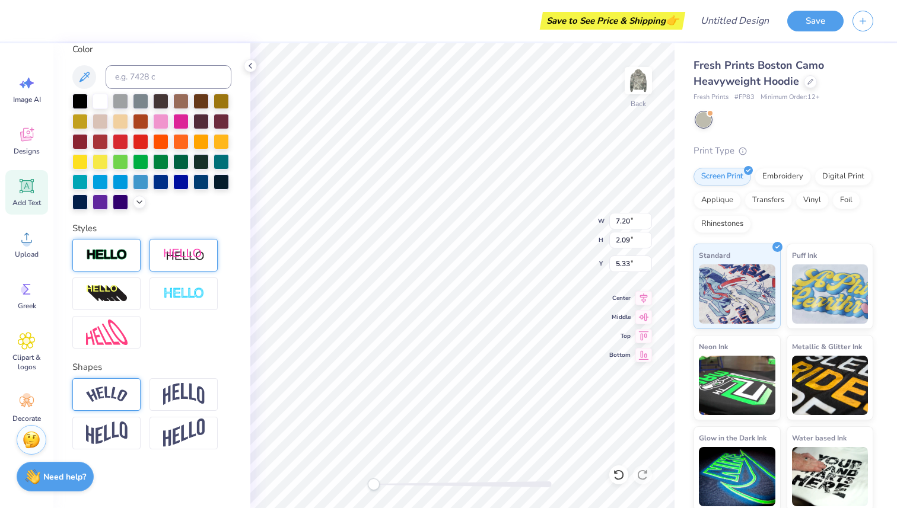
click at [117, 388] on img at bounding box center [107, 395] width 42 height 16
type input "0.33"
drag, startPoint x: 151, startPoint y: 467, endPoint x: 144, endPoint y: 466, distance: 6.6
click at [150, 466] on div "Accessibility label" at bounding box center [156, 468] width 12 height 12
type input "0.69"
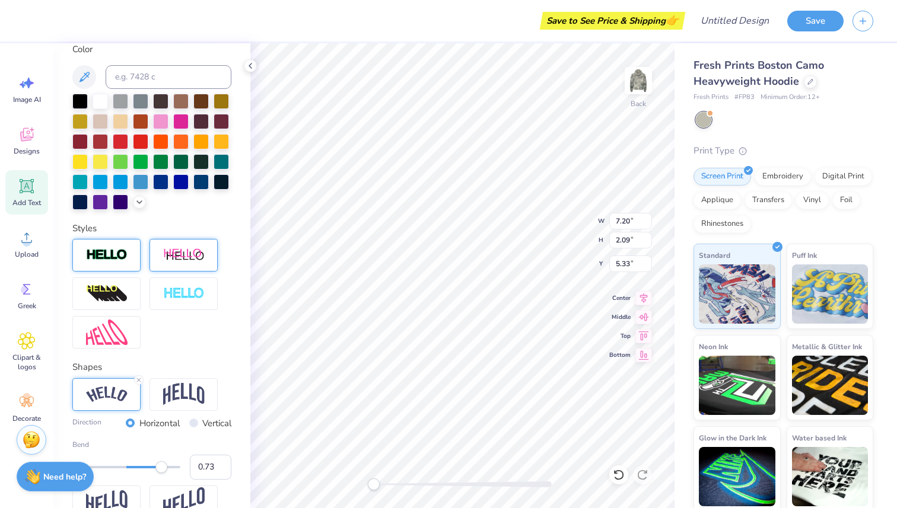
drag, startPoint x: 145, startPoint y: 468, endPoint x: 164, endPoint y: 468, distance: 19.0
click at [166, 469] on div "Accessibility label" at bounding box center [161, 468] width 12 height 12
type input "0.46"
drag, startPoint x: 162, startPoint y: 465, endPoint x: 151, endPoint y: 464, distance: 10.7
click at [151, 464] on div "Accessibility label" at bounding box center [154, 468] width 12 height 12
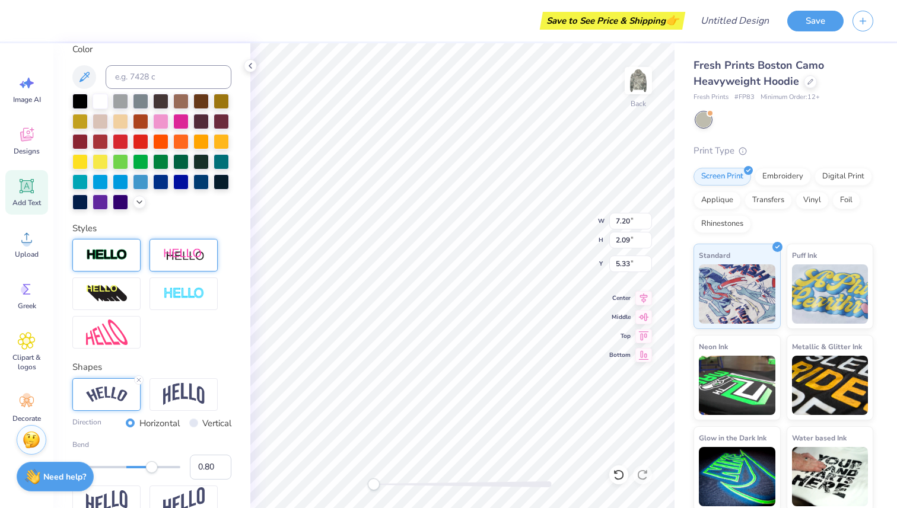
type input "0.81"
drag, startPoint x: 151, startPoint y: 463, endPoint x: 169, endPoint y: 462, distance: 17.8
click at [170, 463] on div "Accessibility label" at bounding box center [170, 468] width 12 height 12
type input "0.54"
drag, startPoint x: 169, startPoint y: 463, endPoint x: 155, endPoint y: 463, distance: 14.2
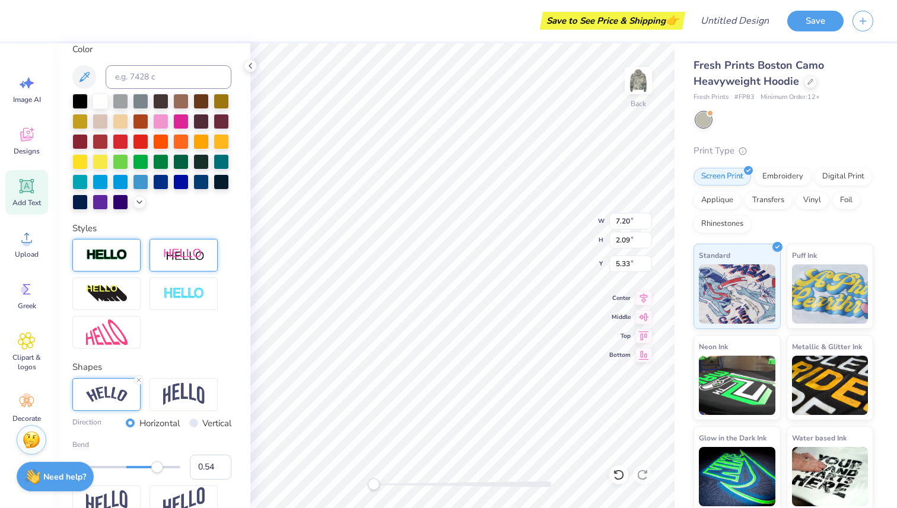
click at [155, 463] on div "Accessibility label" at bounding box center [157, 468] width 12 height 12
click at [195, 408] on div at bounding box center [183, 394] width 68 height 33
click at [191, 422] on input "Vertical" at bounding box center [193, 423] width 9 height 9
radio input "true"
click at [147, 425] on label "Horizontal" at bounding box center [159, 424] width 40 height 14
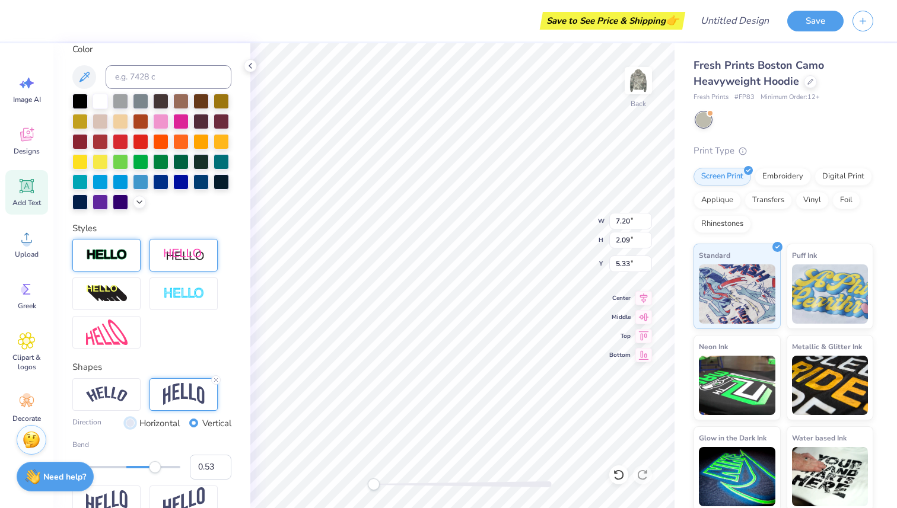
click at [135, 425] on input "Horizontal" at bounding box center [130, 423] width 9 height 9
radio input "true"
type input "-0.20"
drag, startPoint x: 158, startPoint y: 466, endPoint x: 116, endPoint y: 466, distance: 42.1
click at [115, 466] on div "Accessibility label" at bounding box center [120, 468] width 12 height 12
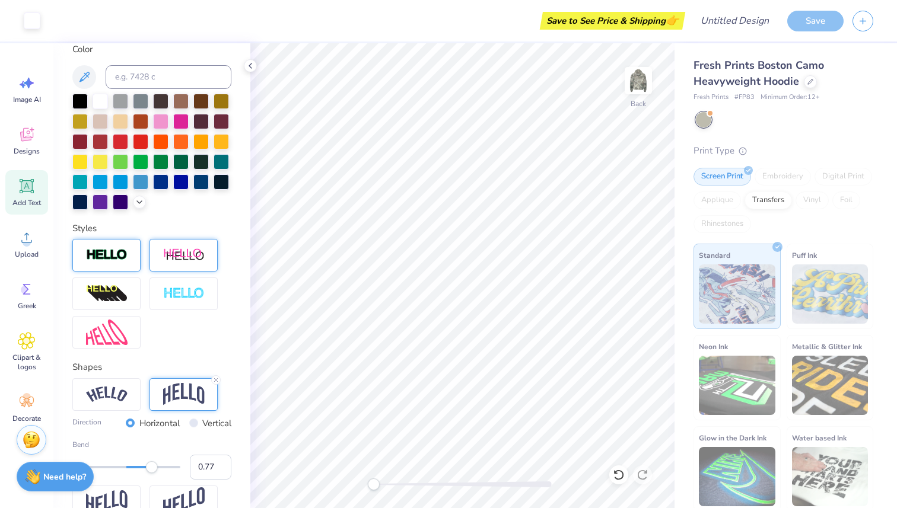
type input "0.76"
drag, startPoint x: 119, startPoint y: 467, endPoint x: 166, endPoint y: 465, distance: 46.9
click at [158, 466] on div "Accessibility label" at bounding box center [152, 468] width 12 height 12
type input "0.49"
drag, startPoint x: 166, startPoint y: 465, endPoint x: 153, endPoint y: 465, distance: 13.1
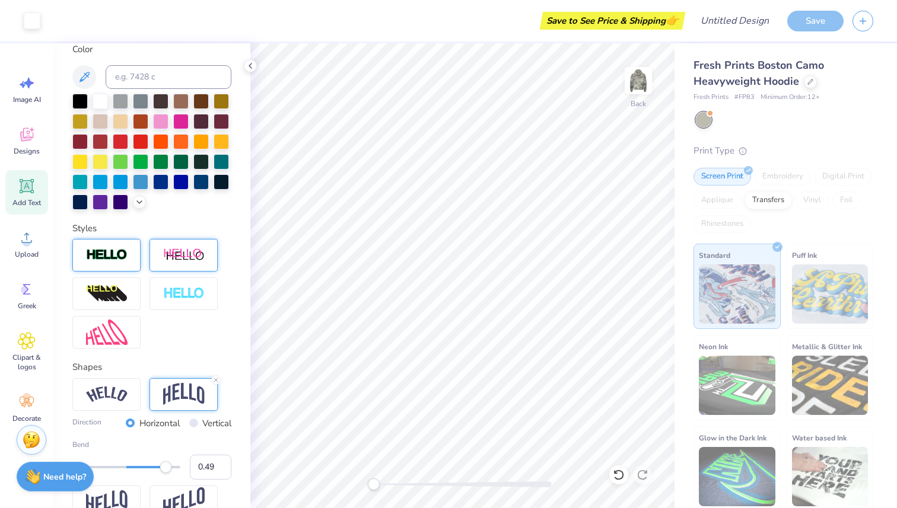
click at [160, 465] on div "Accessibility label" at bounding box center [166, 468] width 12 height 12
type input "0.40"
drag, startPoint x: 153, startPoint y: 466, endPoint x: 146, endPoint y: 464, distance: 7.2
click at [147, 465] on div "Accessibility label" at bounding box center [151, 468] width 12 height 12
type input "0.31"
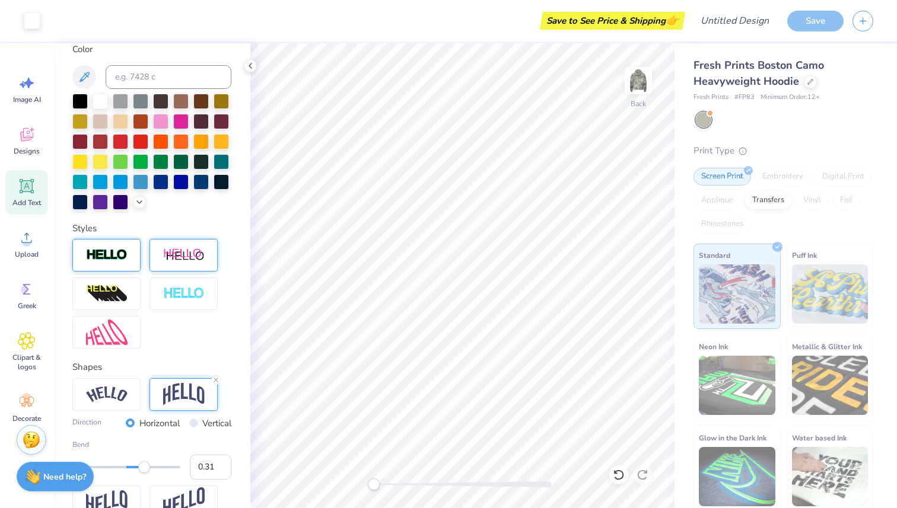
click at [143, 467] on div "Accessibility label" at bounding box center [144, 468] width 12 height 12
click at [120, 408] on div at bounding box center [106, 394] width 68 height 33
click at [154, 385] on div at bounding box center [183, 394] width 68 height 33
type input "0.21"
drag, startPoint x: 144, startPoint y: 461, endPoint x: 137, endPoint y: 461, distance: 6.5
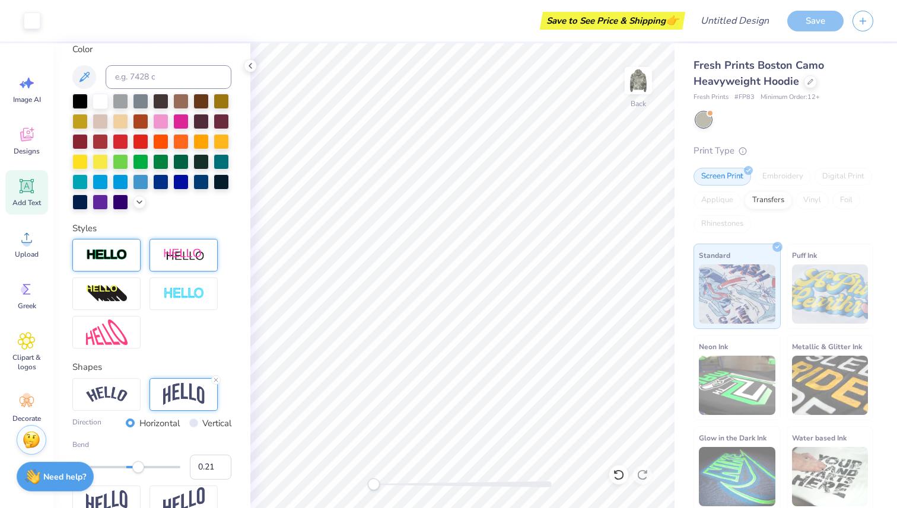
click at [138, 462] on div "Accessibility label" at bounding box center [138, 468] width 12 height 12
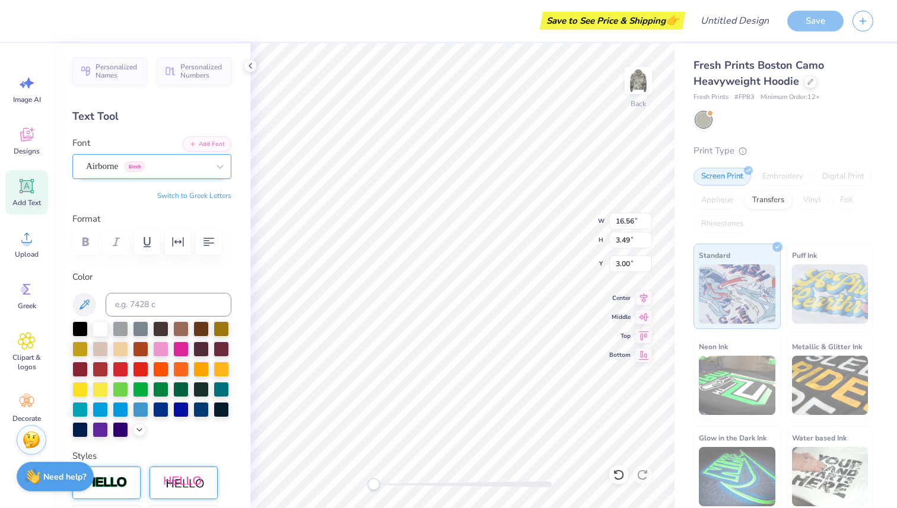
click at [206, 168] on div "Airborne Greek" at bounding box center [147, 166] width 125 height 18
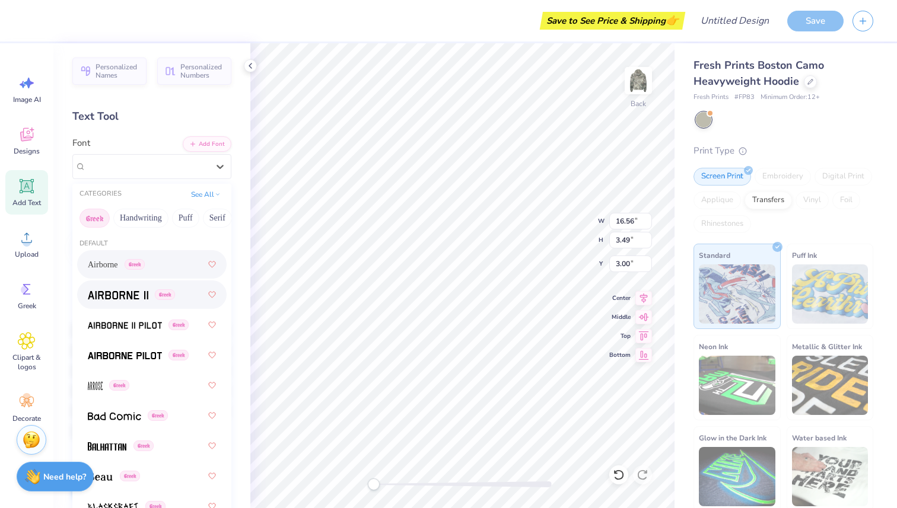
click at [106, 300] on span at bounding box center [118, 295] width 61 height 12
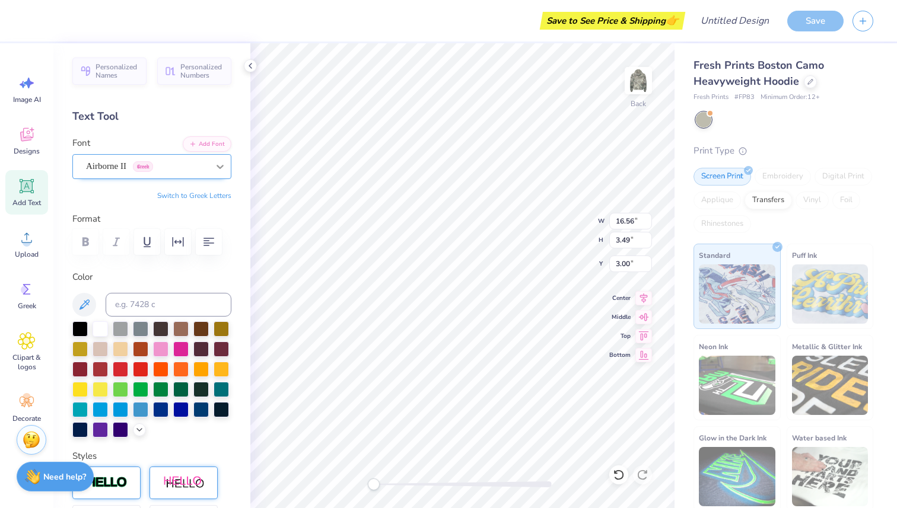
click at [214, 161] on icon at bounding box center [220, 167] width 12 height 12
click at [219, 171] on icon at bounding box center [220, 167] width 12 height 12
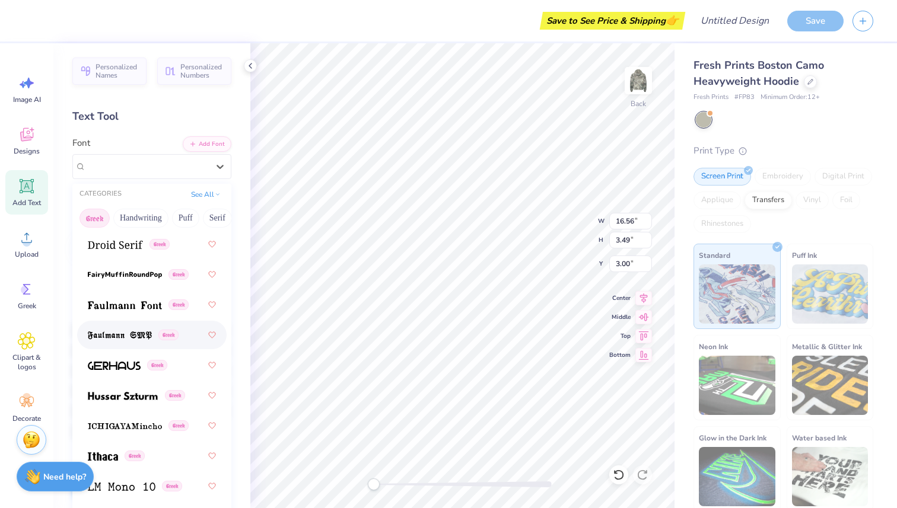
scroll to position [502, 0]
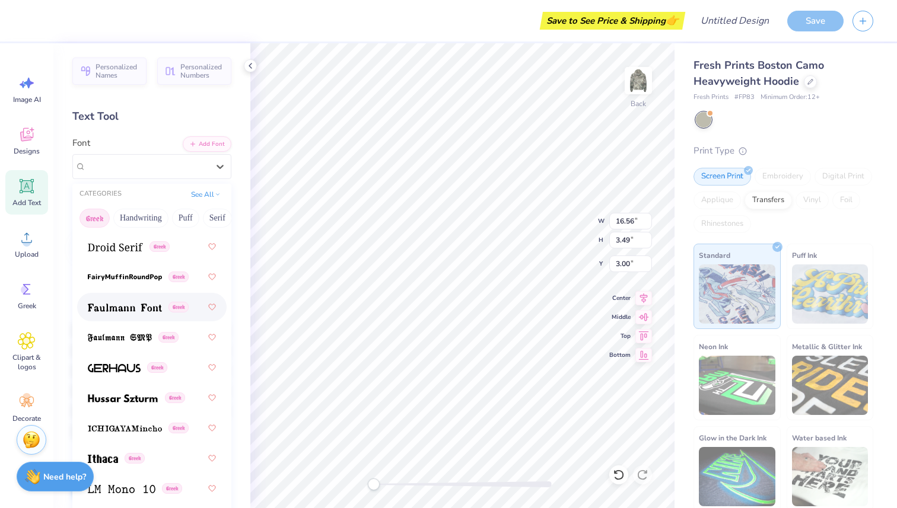
click at [126, 306] on img at bounding box center [125, 308] width 74 height 8
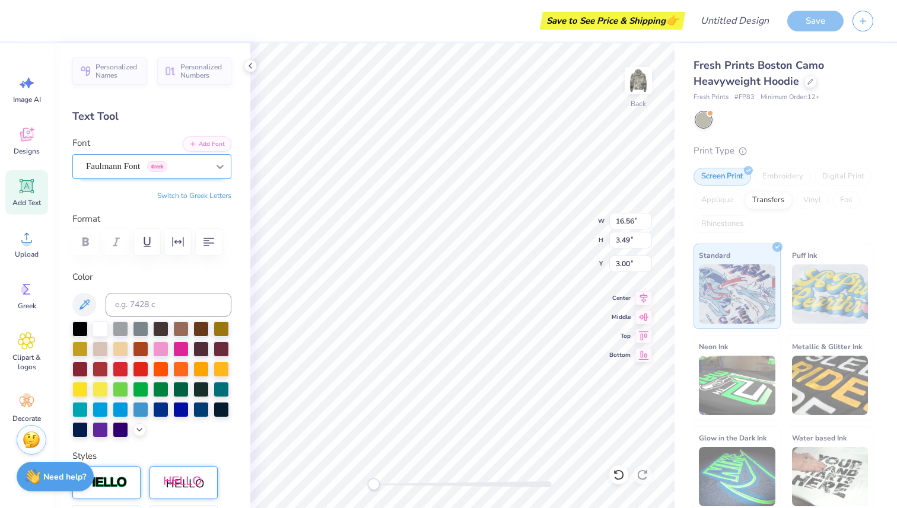
click at [212, 174] on div at bounding box center [219, 166] width 21 height 21
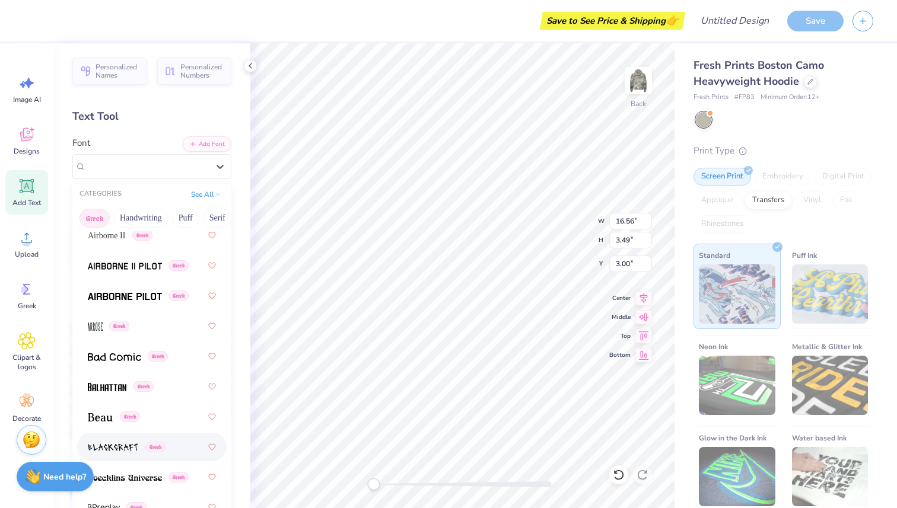
scroll to position [50, 0]
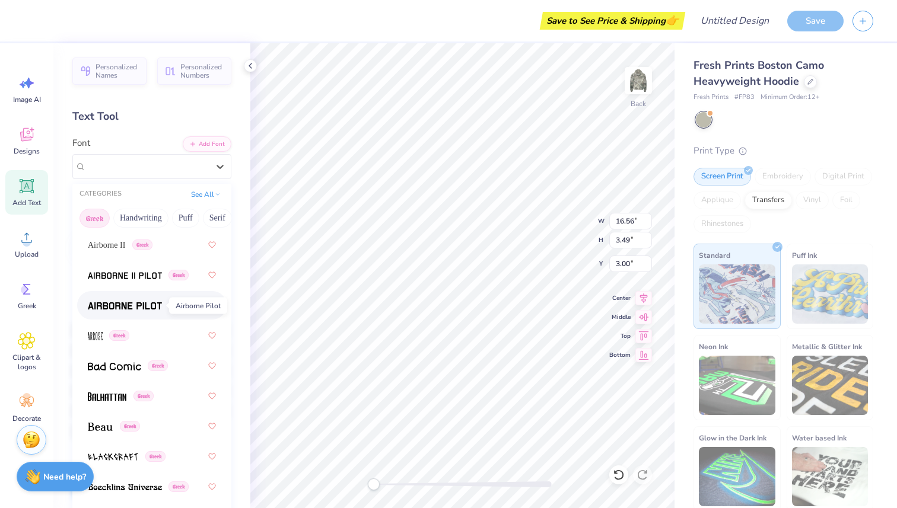
click at [143, 310] on img at bounding box center [125, 306] width 74 height 8
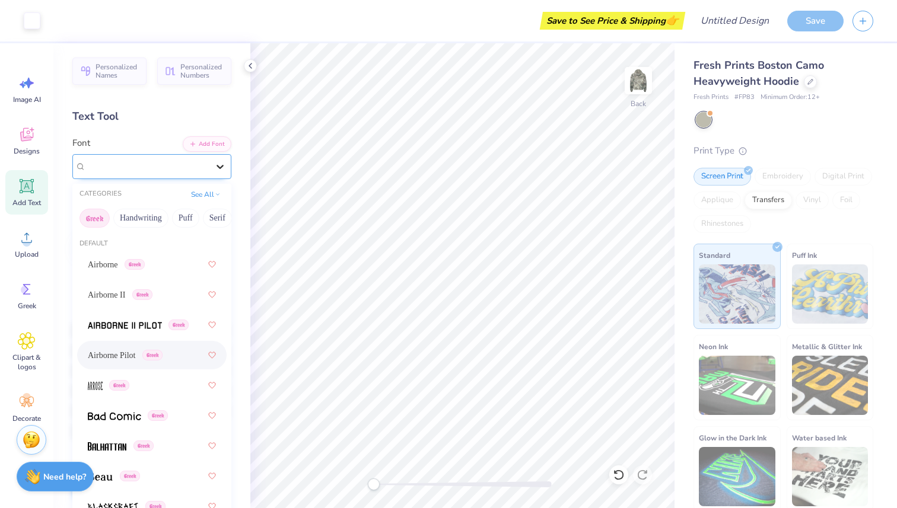
click at [225, 169] on icon at bounding box center [220, 167] width 12 height 12
click at [103, 219] on button "Greek" at bounding box center [94, 218] width 30 height 19
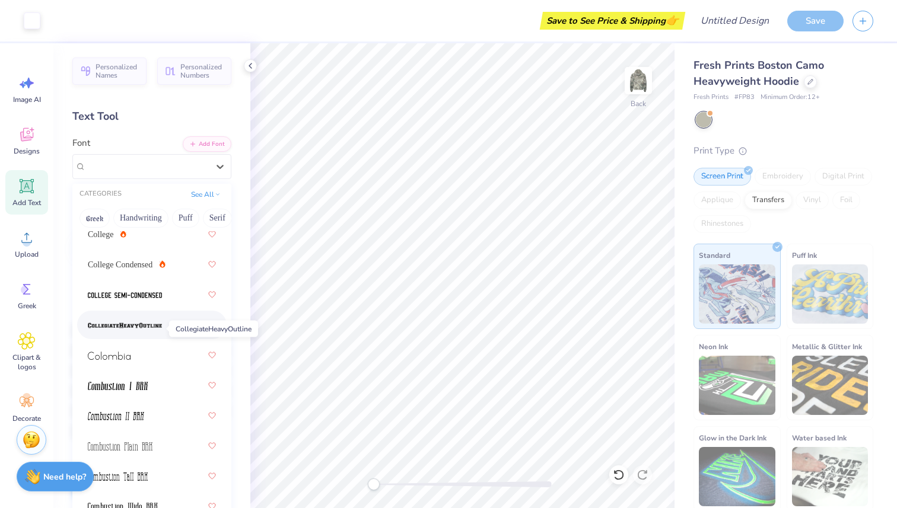
scroll to position [2205, 0]
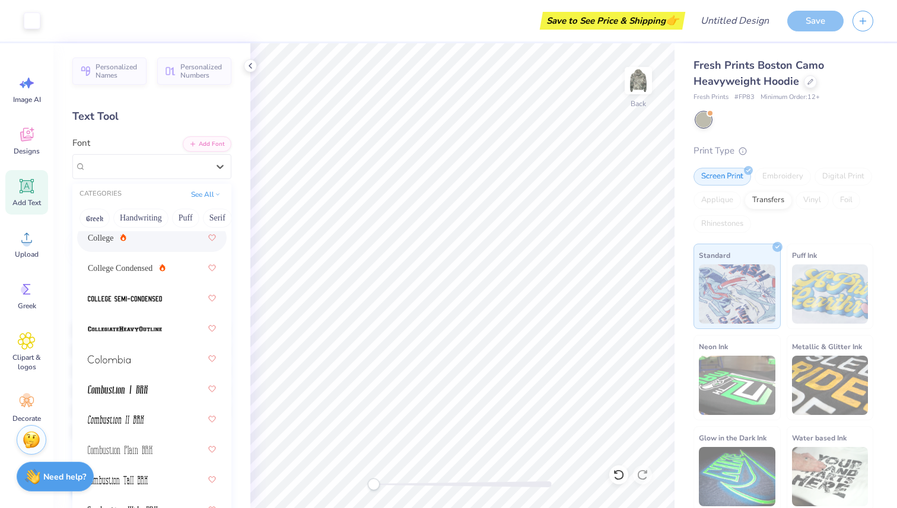
click at [131, 238] on div "College" at bounding box center [152, 237] width 128 height 21
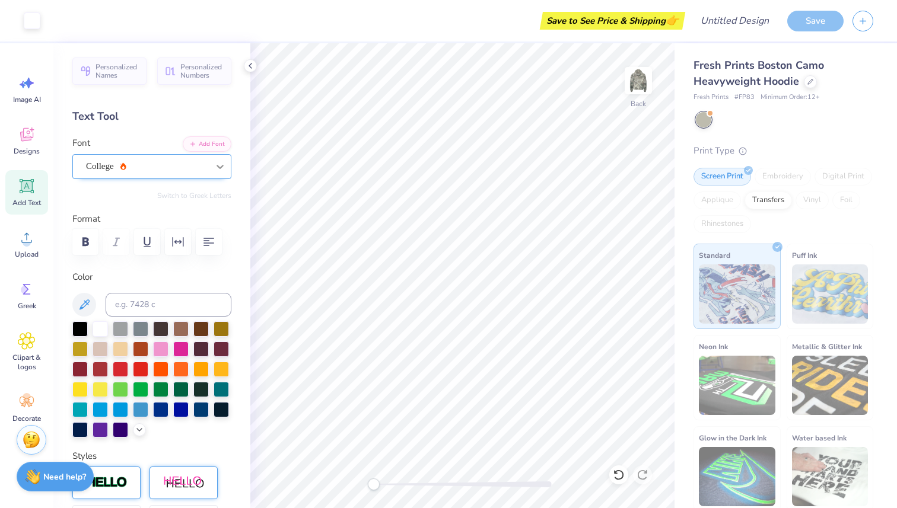
click at [211, 165] on div at bounding box center [219, 166] width 21 height 21
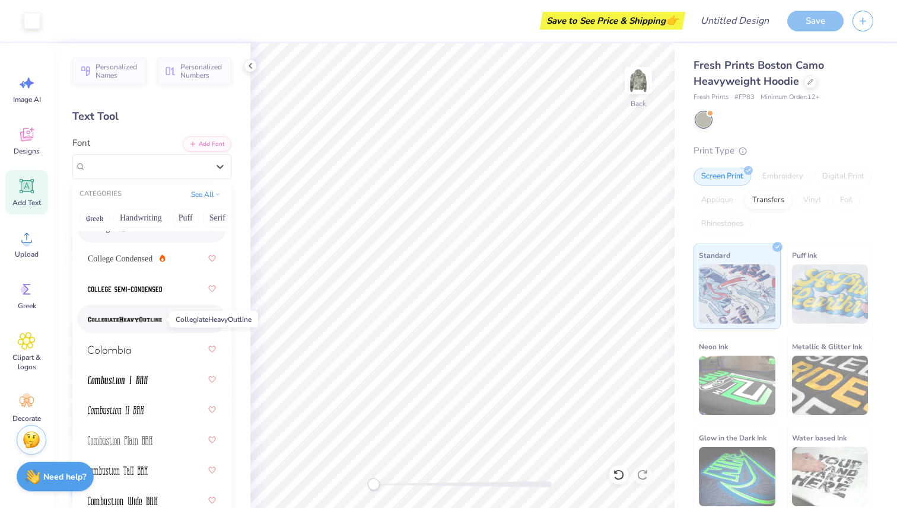
scroll to position [2164, 0]
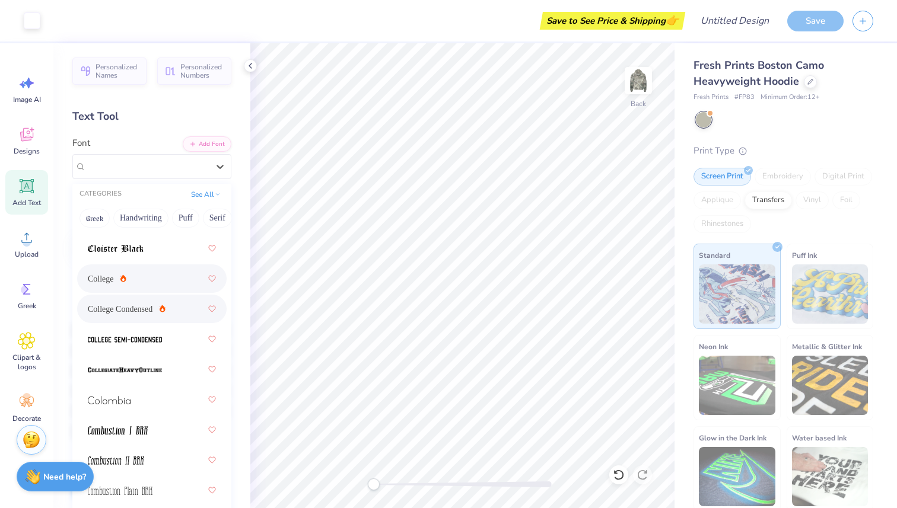
click at [174, 309] on div "College Condensed" at bounding box center [152, 308] width 128 height 21
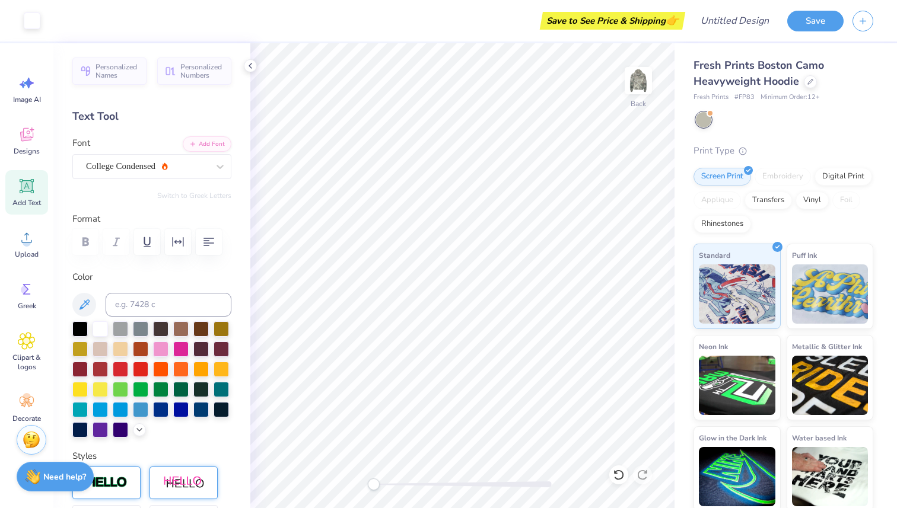
click at [87, 242] on div at bounding box center [151, 242] width 159 height 26
type input "3.00"
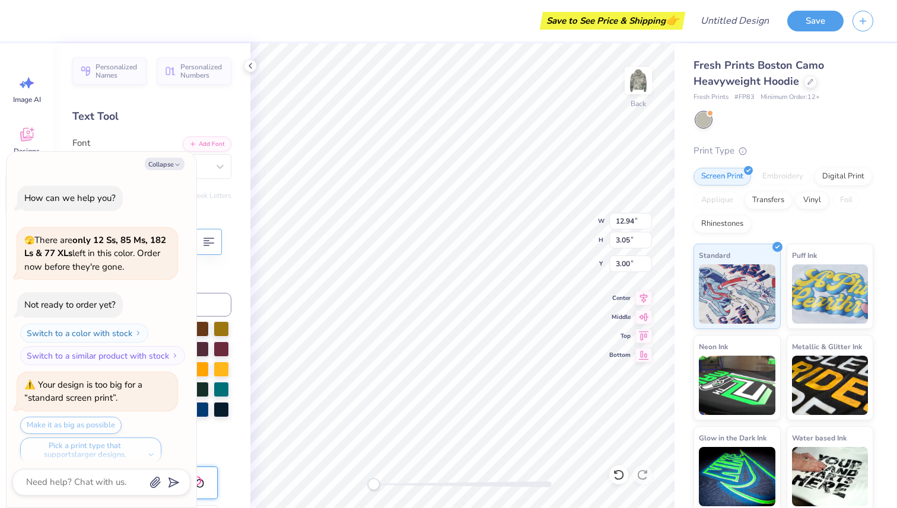
type textarea "x"
type input "1.47"
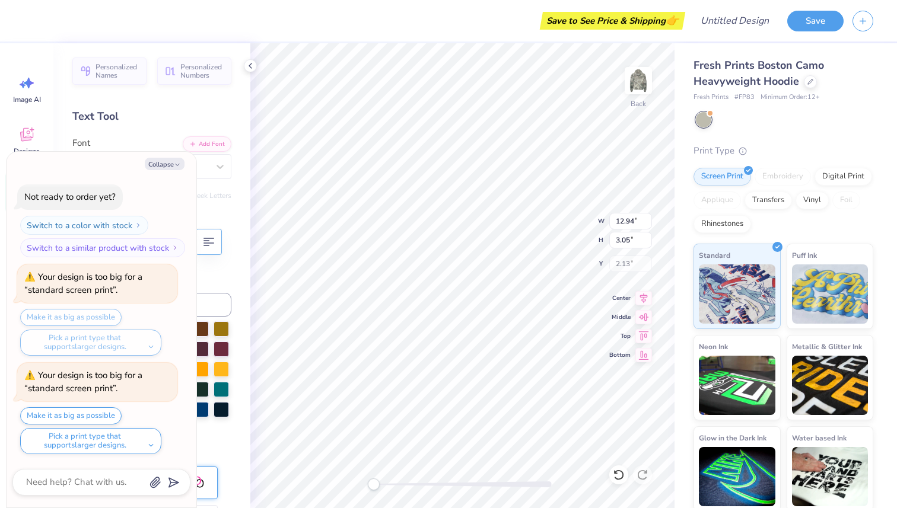
scroll to position [0, 2]
click at [674, 154] on div "Fresh Prints Boston Camo Heavyweight Hoodie Fresh Prints # FP83 Minimum Order: …" at bounding box center [785, 277] width 222 height 469
type textarea "x"
type input "14.85"
type input "3.51"
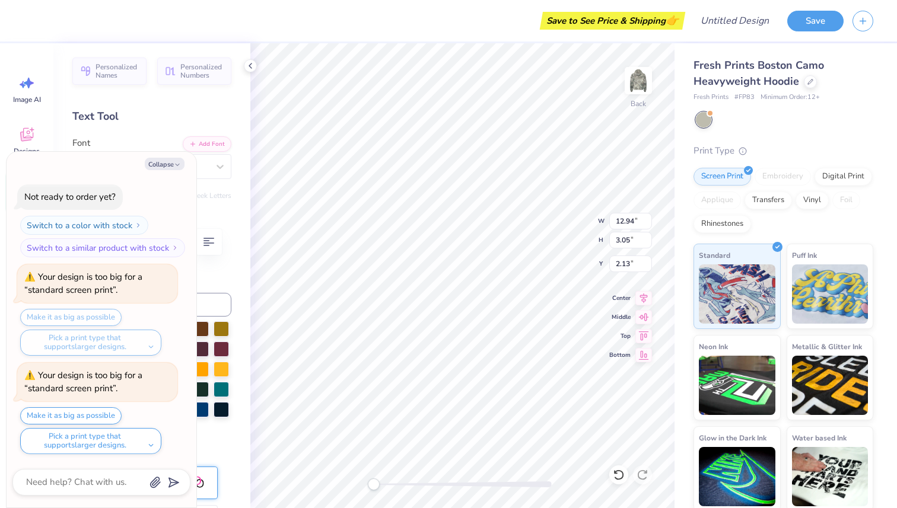
type input "2.14"
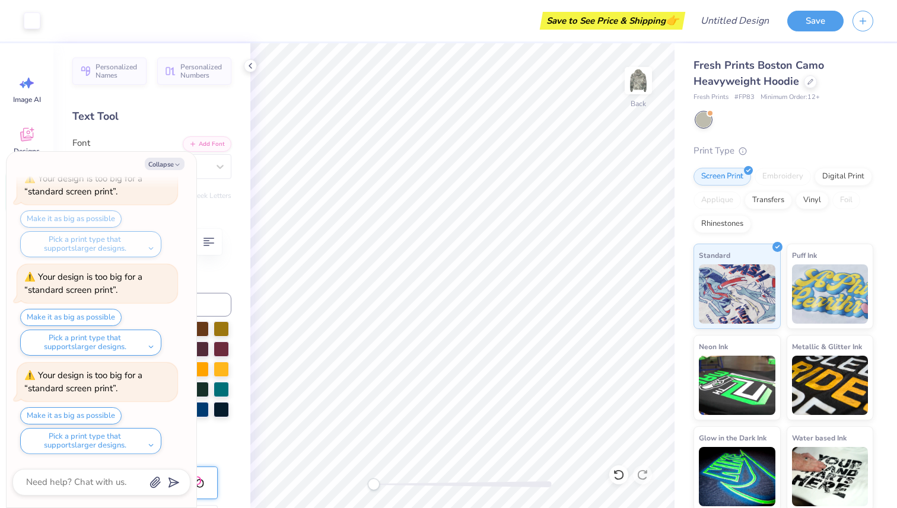
click at [149, 101] on div "Personalized Names Personalized Numbers Text Tool Add Font Font College Condens…" at bounding box center [151, 275] width 197 height 465
click at [169, 162] on button "Collapse" at bounding box center [165, 164] width 40 height 12
type textarea "x"
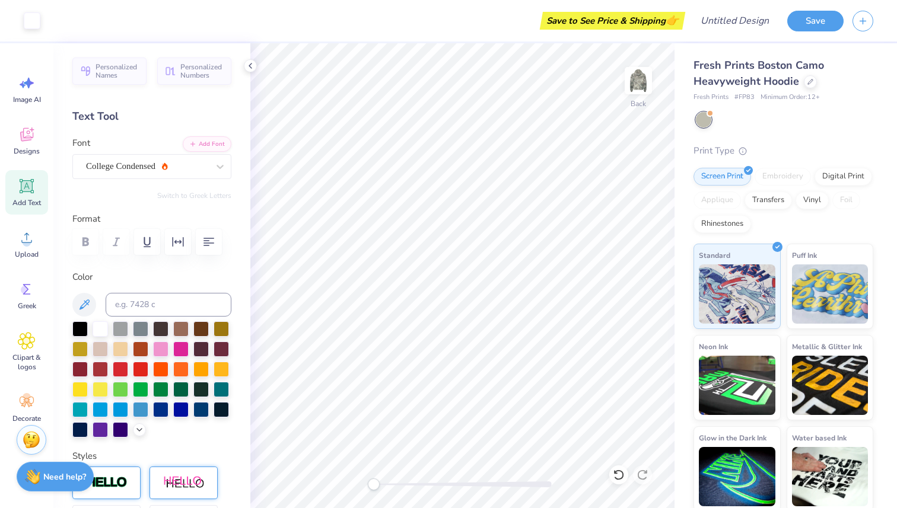
click at [28, 207] on span "Add Text" at bounding box center [26, 202] width 28 height 9
click at [216, 168] on icon at bounding box center [220, 167] width 12 height 12
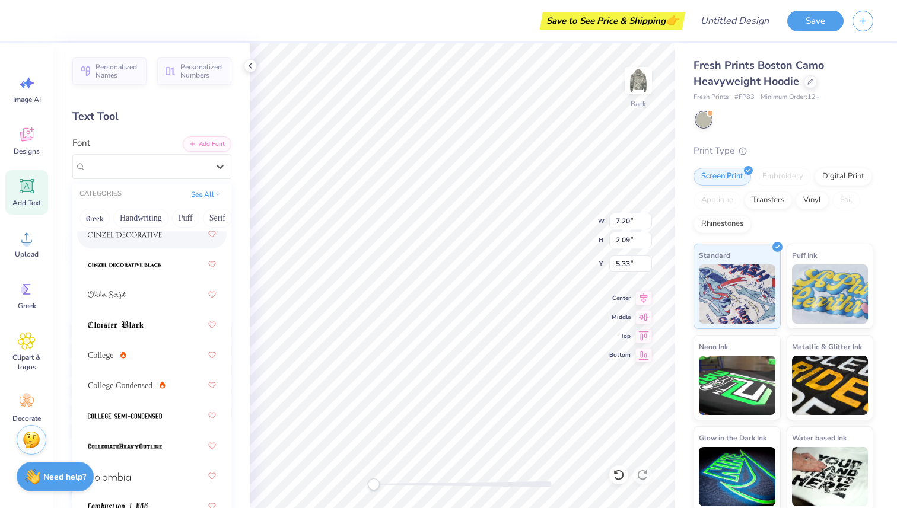
scroll to position [2088, 0]
click at [133, 380] on span "College Condensed" at bounding box center [120, 385] width 65 height 12
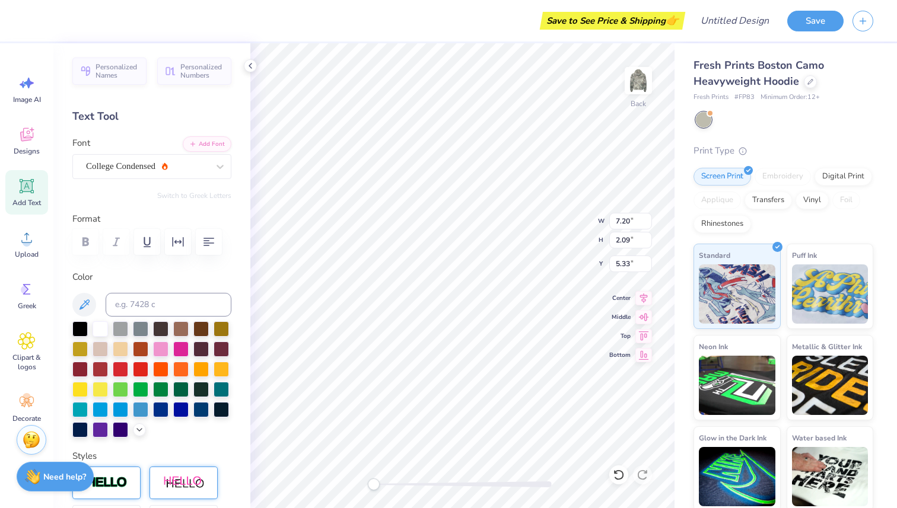
type textarea "EST."
type input "6.37"
type textarea "1933."
type textarea "1933"
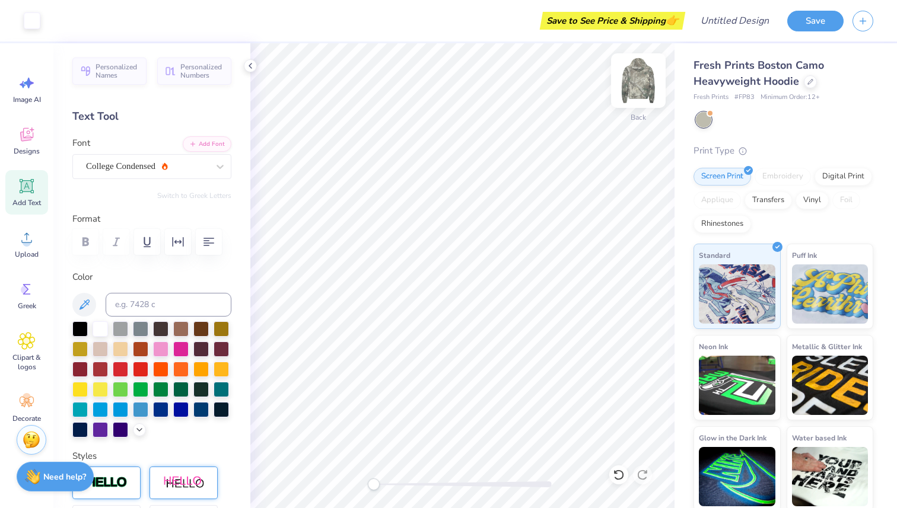
click at [621, 78] on img at bounding box center [638, 80] width 47 height 47
click at [635, 83] on img at bounding box center [638, 80] width 47 height 47
click at [35, 190] on icon at bounding box center [27, 186] width 18 height 18
type textarea "T"
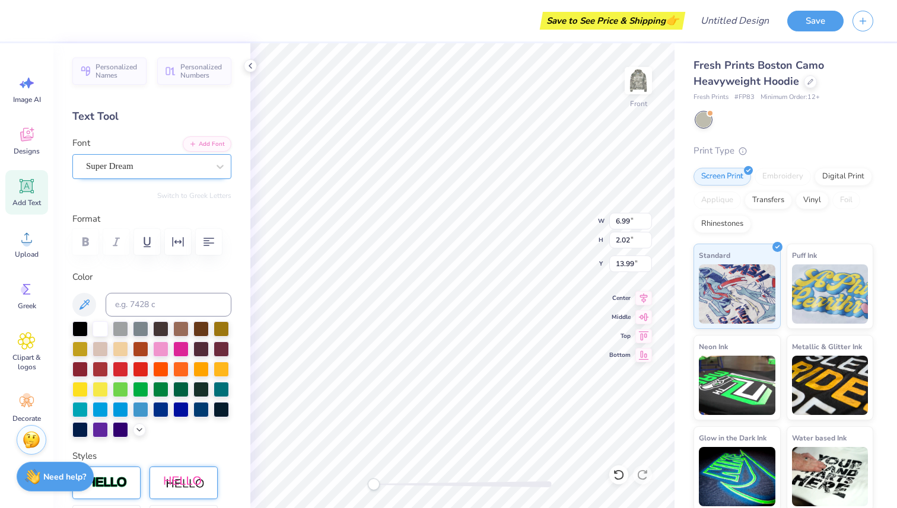
type textarea "FALL RETREAT"
click at [164, 166] on div "Super Dream" at bounding box center [147, 166] width 125 height 18
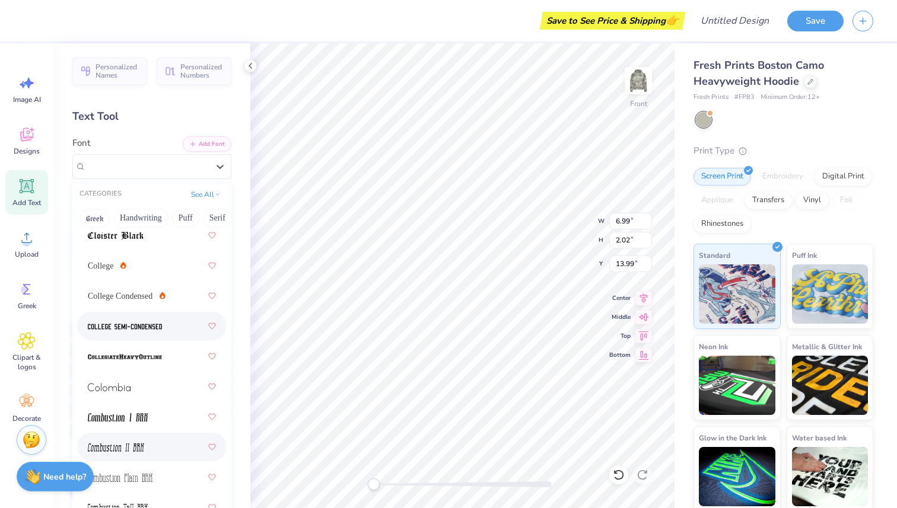
scroll to position [2178, 0]
click at [132, 287] on div "College Condensed" at bounding box center [152, 294] width 128 height 21
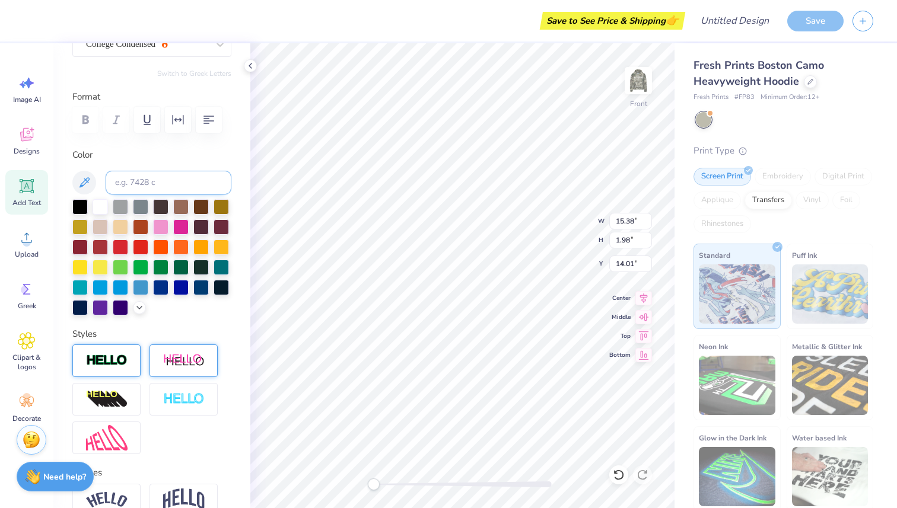
scroll to position [228, 0]
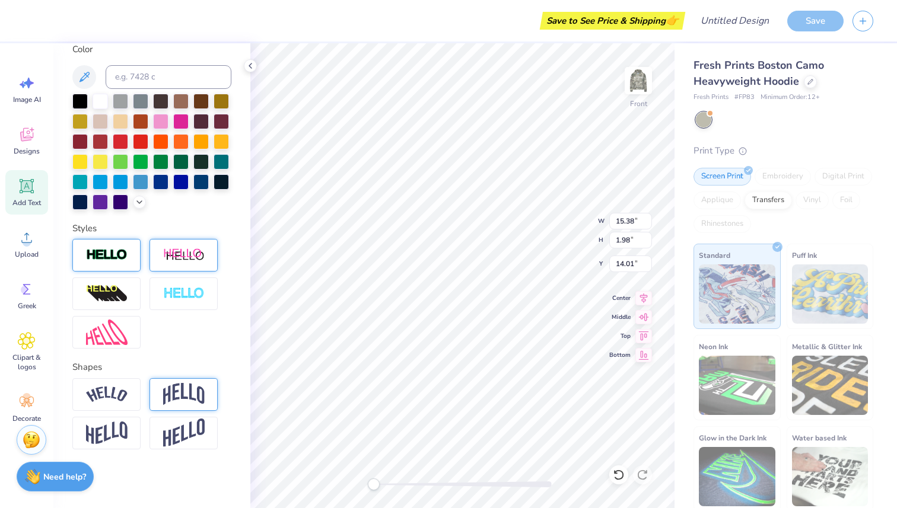
click at [192, 383] on img at bounding box center [184, 394] width 42 height 23
type input "0.25"
drag, startPoint x: 152, startPoint y: 469, endPoint x: 140, endPoint y: 472, distance: 12.7
click at [140, 472] on div "Accessibility label" at bounding box center [140, 468] width 12 height 12
type input "20.11"
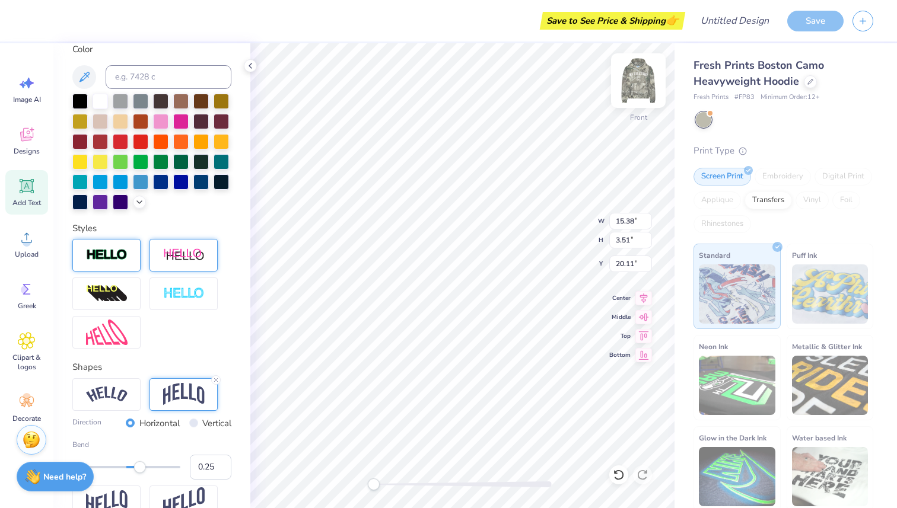
click at [647, 77] on img at bounding box center [638, 80] width 47 height 47
type input "15.84"
type input "3.61"
type input "8.60"
type input "2.85"
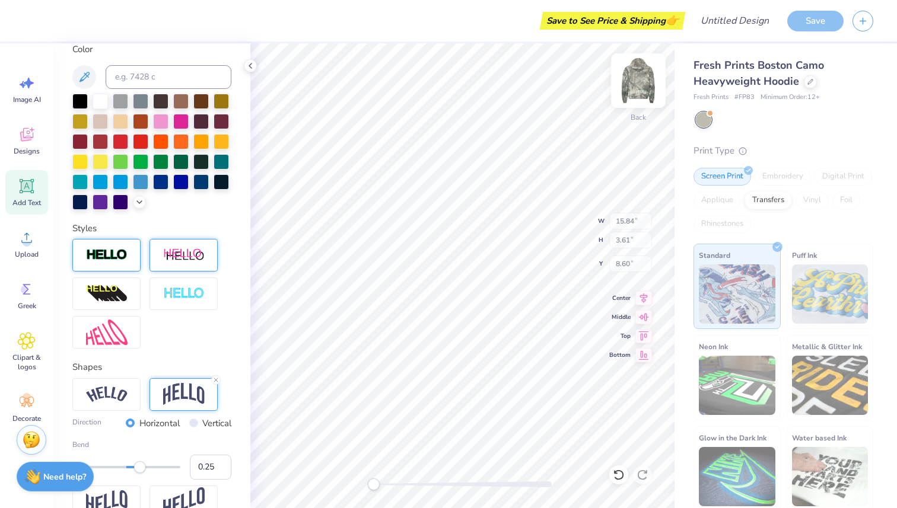
type input "1.38"
type input "6.38"
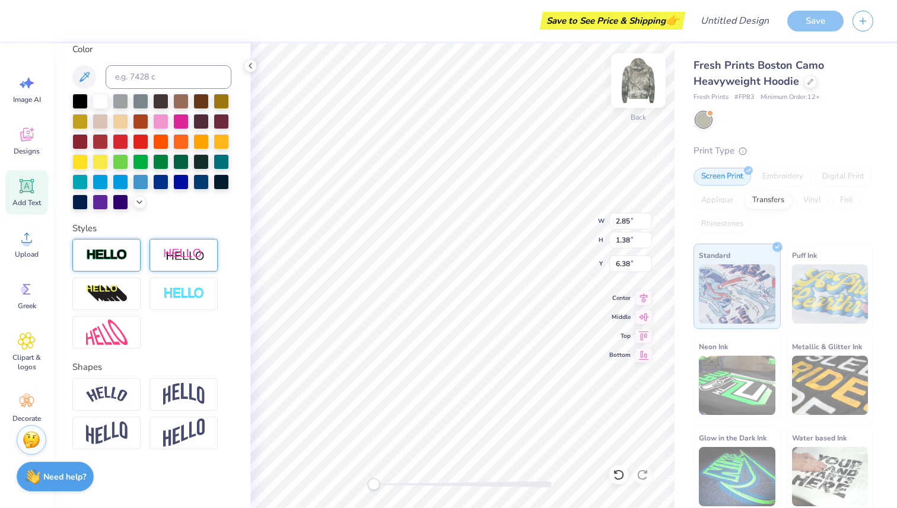
type input "2.95"
type input "8.60"
type input "2.95"
click at [197, 219] on div "Personalized Names Personalized Numbers Text Tool Add Font Font College Condens…" at bounding box center [151, 275] width 197 height 465
click at [160, 316] on div at bounding box center [151, 294] width 159 height 110
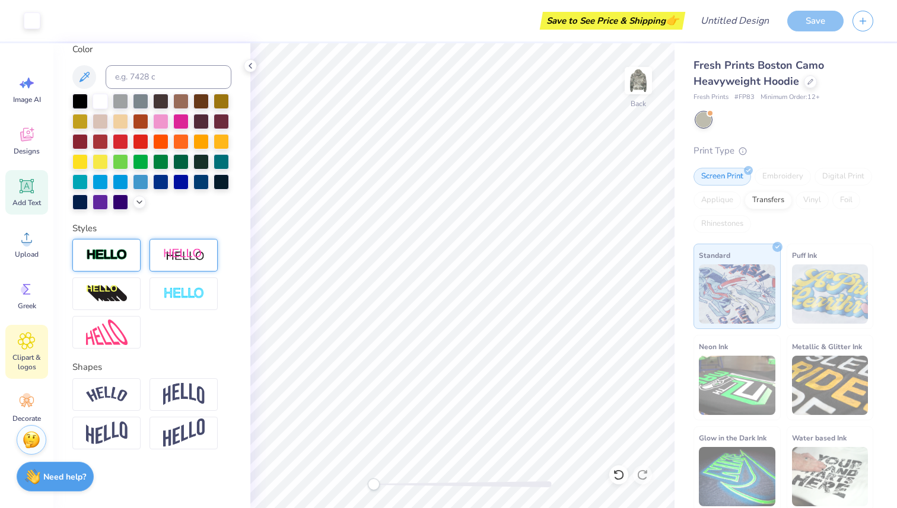
click at [33, 360] on span "Clipart & logos" at bounding box center [26, 362] width 39 height 19
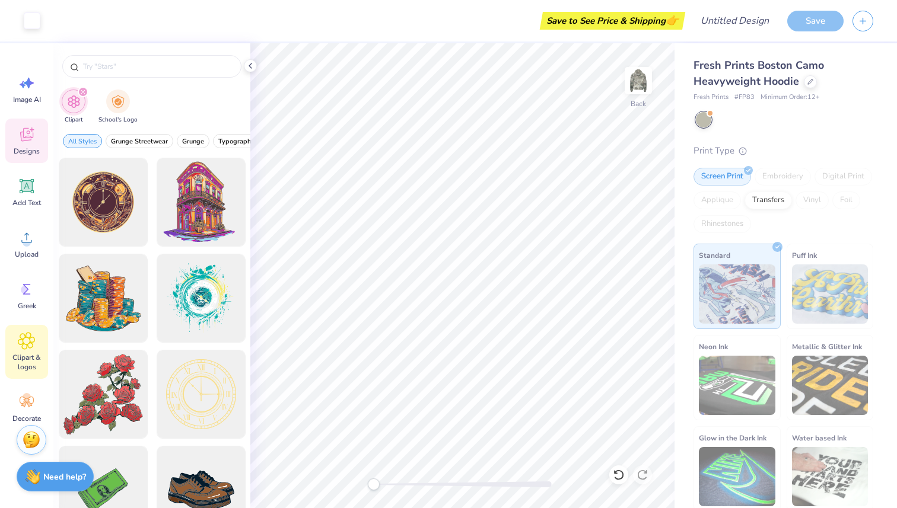
click at [39, 138] on div "Designs" at bounding box center [26, 141] width 43 height 44
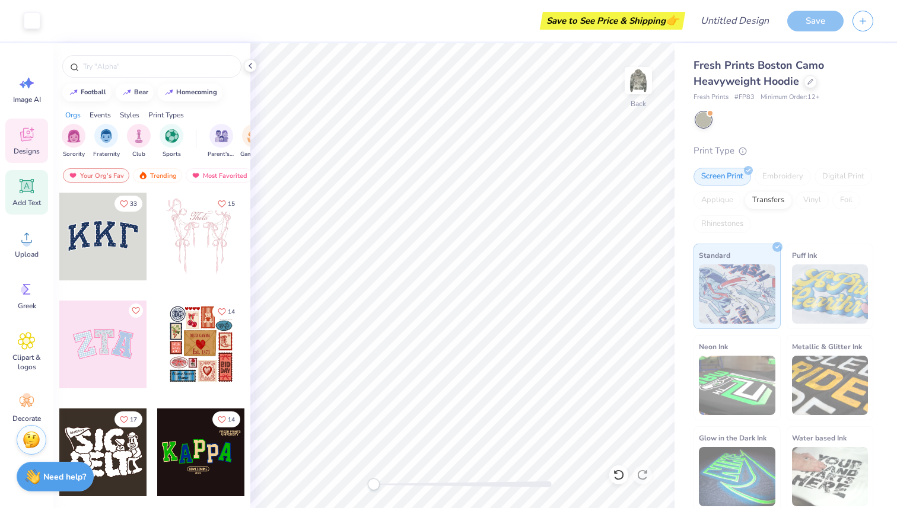
click at [30, 177] on icon at bounding box center [27, 186] width 18 height 18
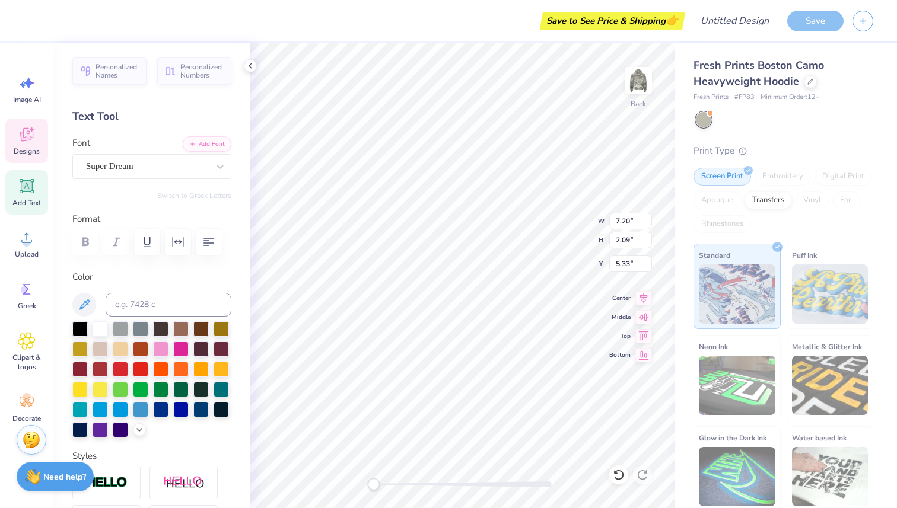
click at [24, 157] on div "Designs" at bounding box center [26, 141] width 43 height 44
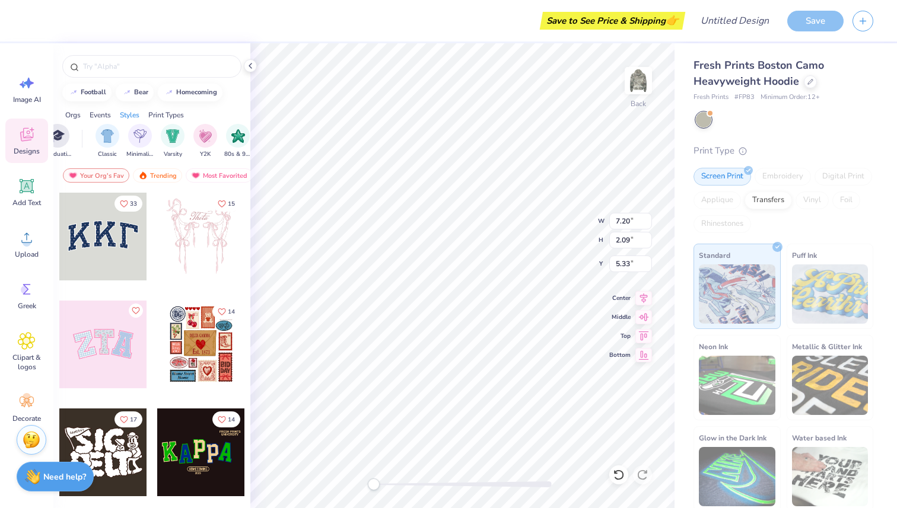
scroll to position [0, 565]
click at [126, 141] on img "filter for Classic" at bounding box center [131, 135] width 14 height 14
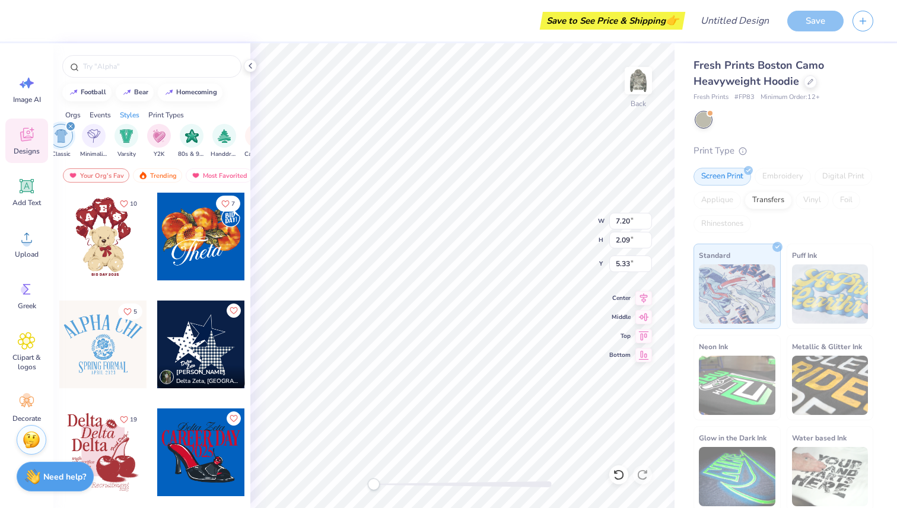
scroll to position [0, 635]
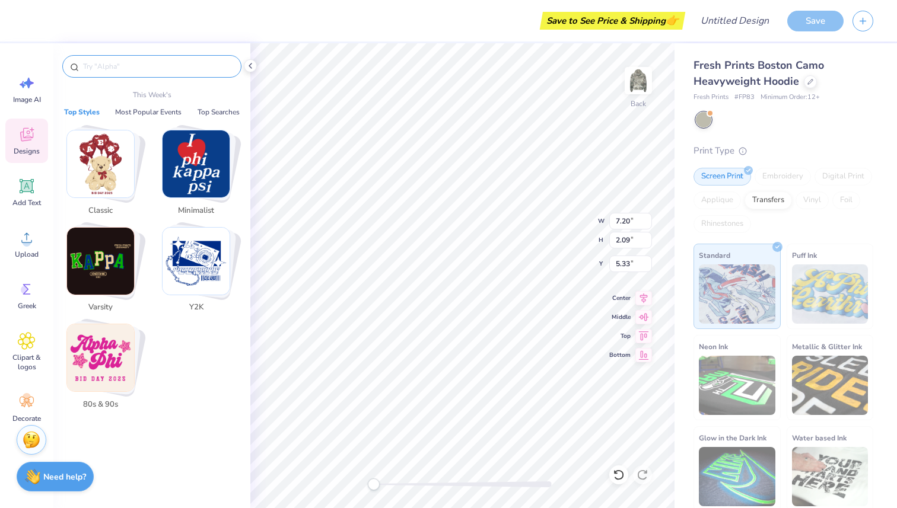
click at [146, 71] on input "text" at bounding box center [158, 67] width 152 height 12
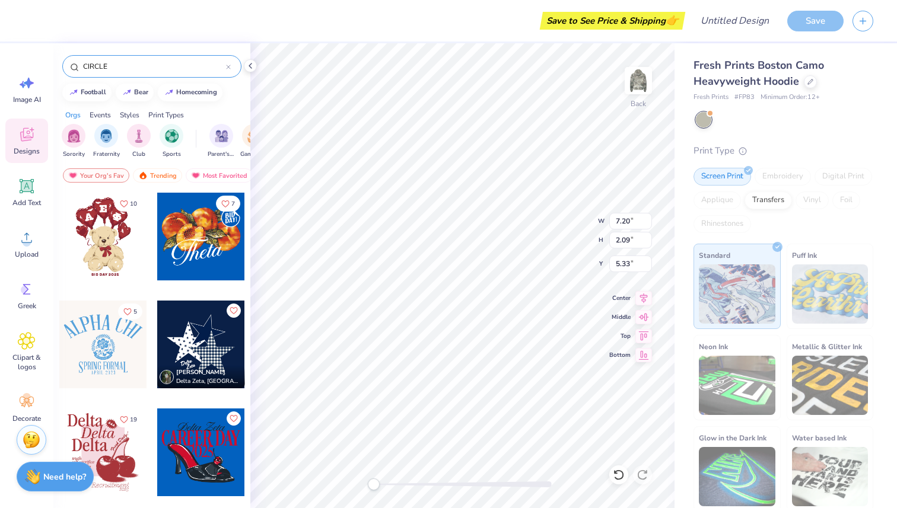
type input "CIRCLE"
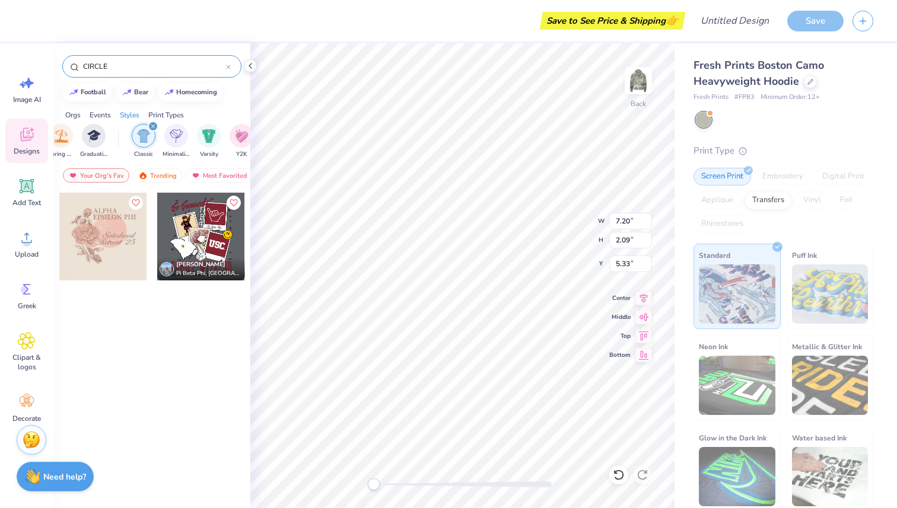
scroll to position [0, 554]
click at [151, 126] on icon "filter for Classic" at bounding box center [150, 126] width 5 height 5
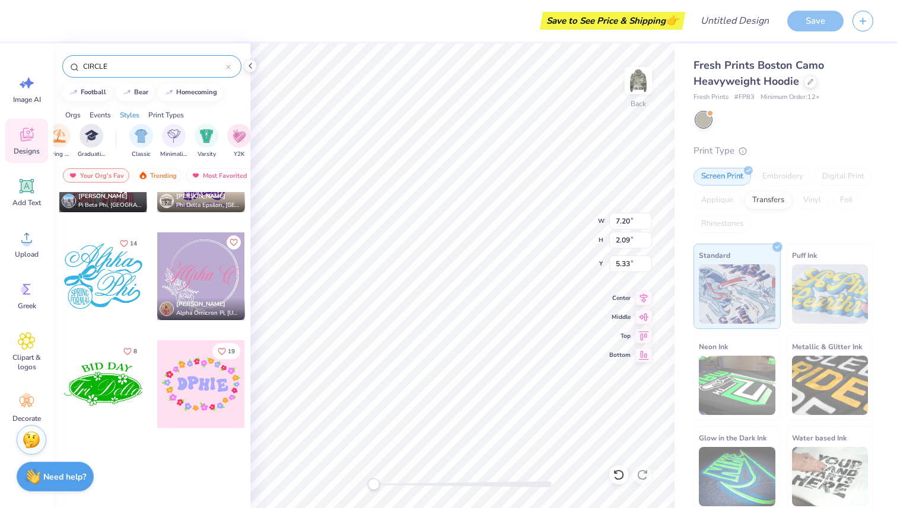
scroll to position [0, 0]
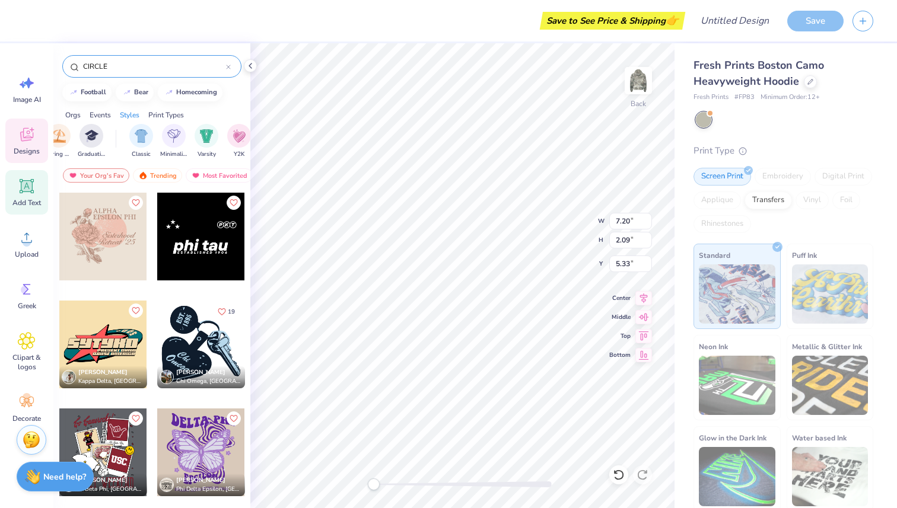
click at [24, 180] on icon at bounding box center [27, 186] width 14 height 14
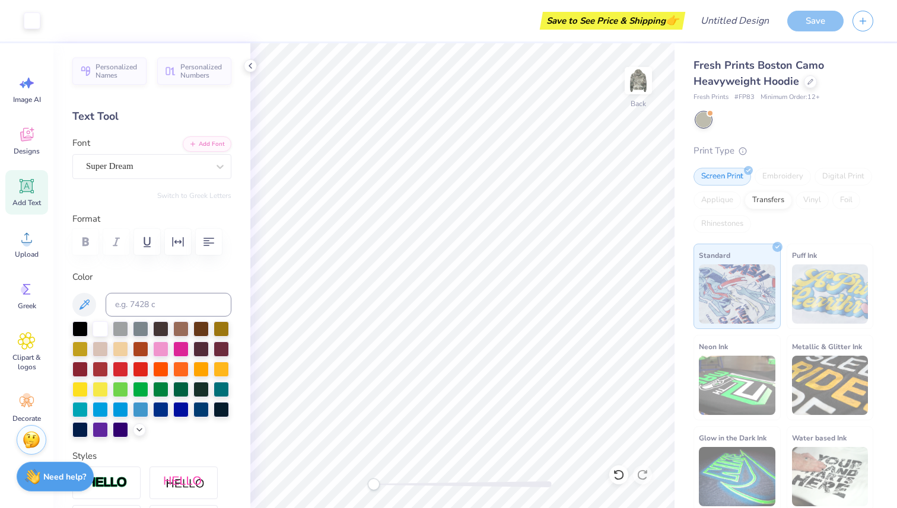
click at [785, 21] on div "Art colors Save to See Price & Shipping 👉 Design Title Save" at bounding box center [448, 21] width 897 height 42
click at [801, 22] on div "Save" at bounding box center [815, 21] width 56 height 21
click at [723, 18] on input "Design Title" at bounding box center [749, 21] width 58 height 24
click at [723, 15] on input "Design Title" at bounding box center [749, 21] width 58 height 24
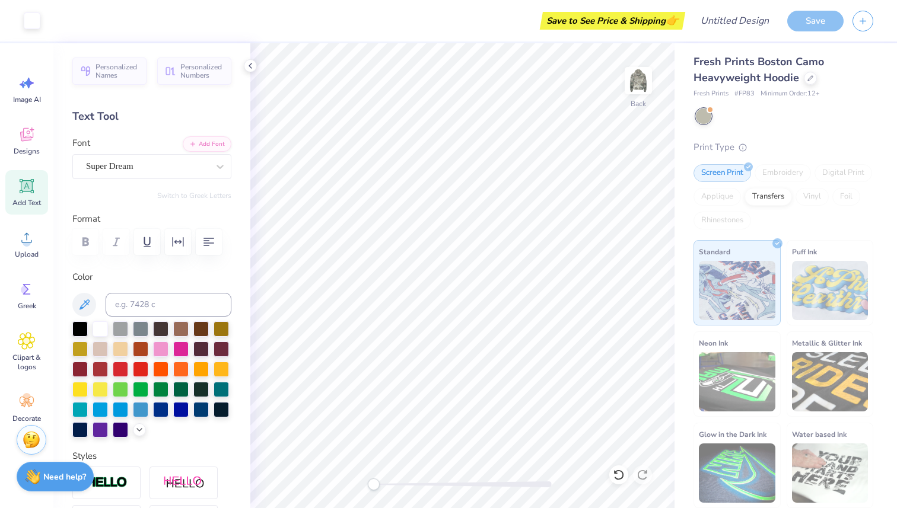
click at [808, 145] on div "Print Type" at bounding box center [783, 148] width 180 height 14
